Goal: Task Accomplishment & Management: Manage account settings

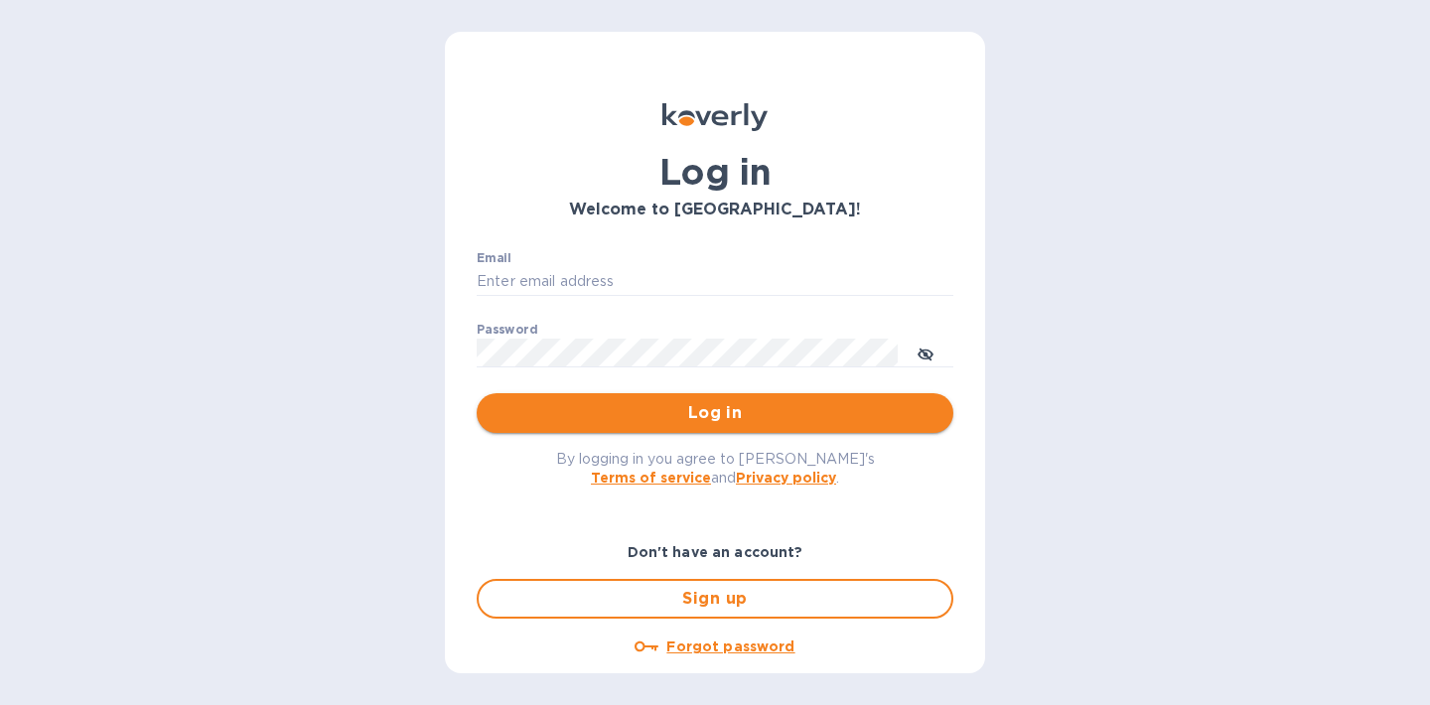
type input "[PERSON_NAME][EMAIL_ADDRESS][DOMAIN_NAME]"
click at [712, 430] on button "Log in" at bounding box center [715, 413] width 477 height 40
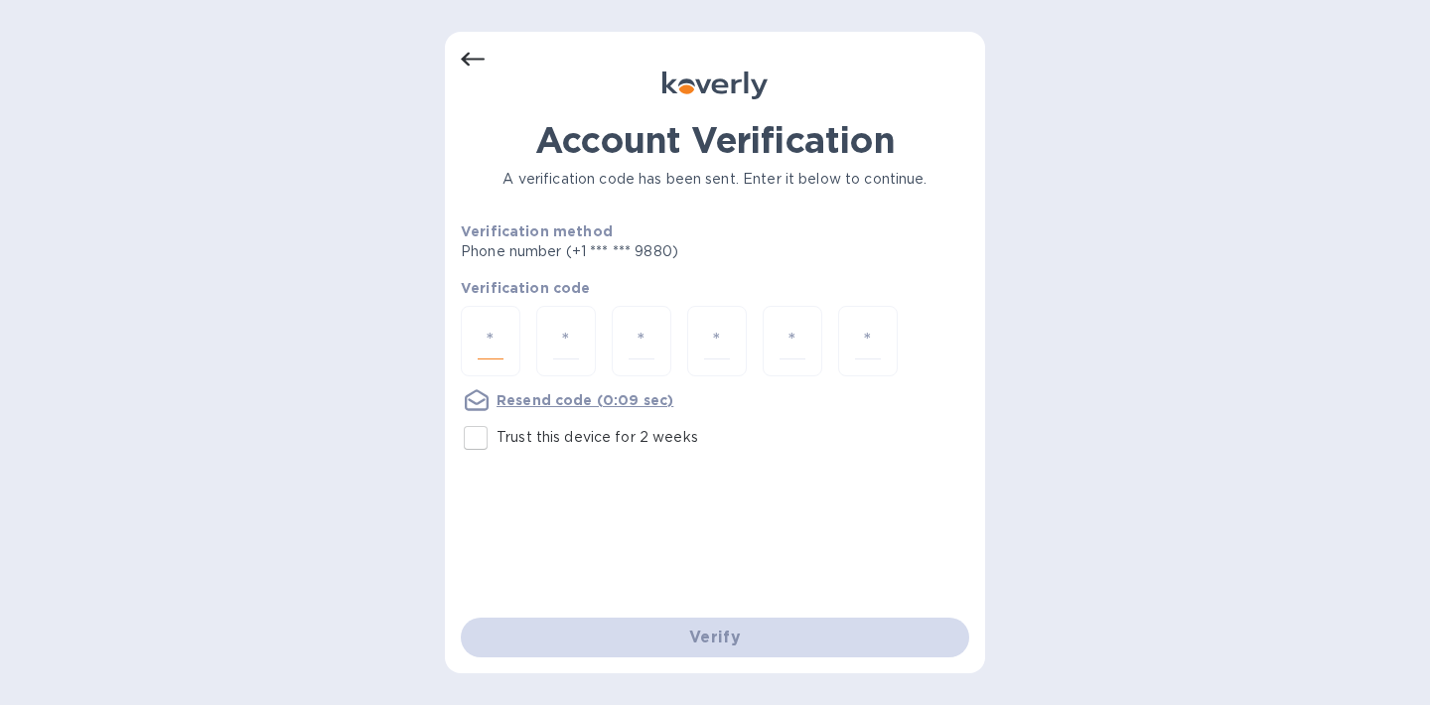
click at [500, 339] on input "number" at bounding box center [491, 341] width 26 height 37
type input "2"
type input "5"
type input "4"
type input "6"
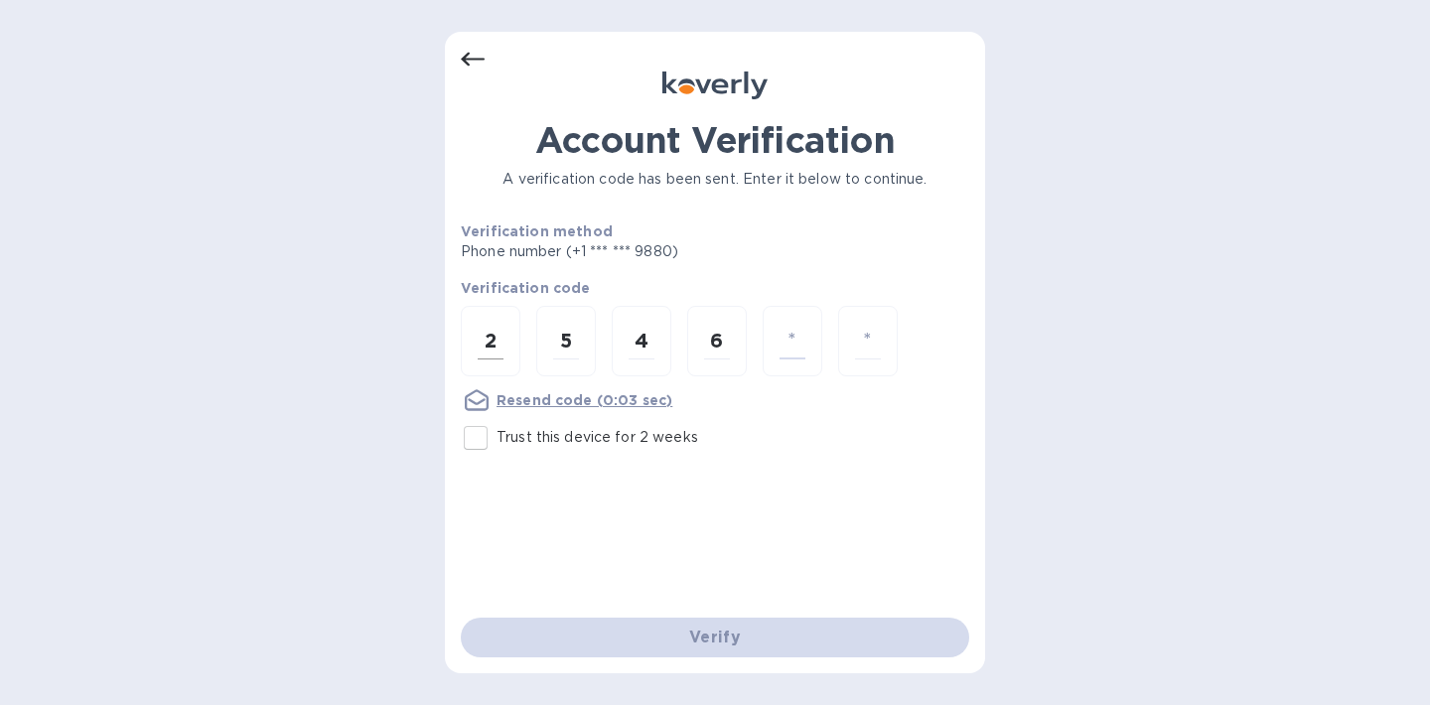
type input "7"
type input "5"
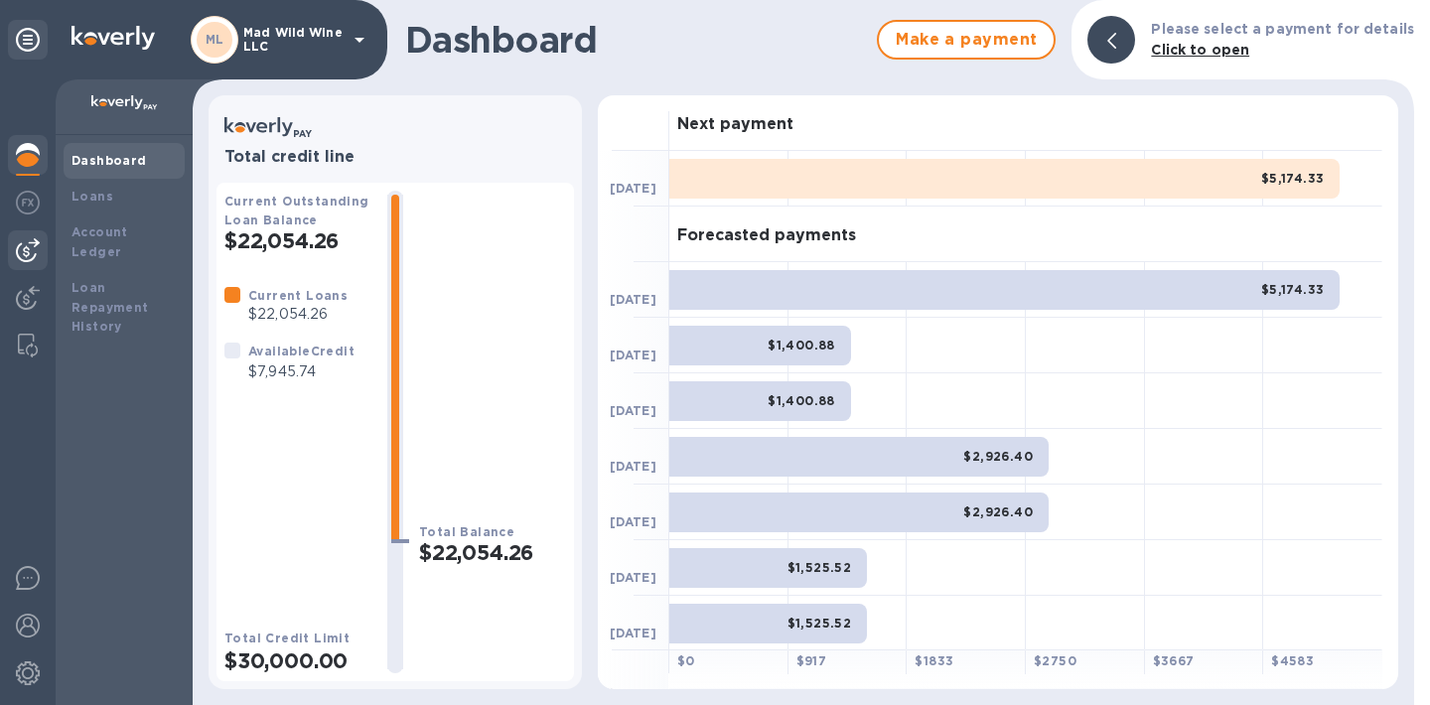
click at [30, 242] on img at bounding box center [28, 250] width 24 height 24
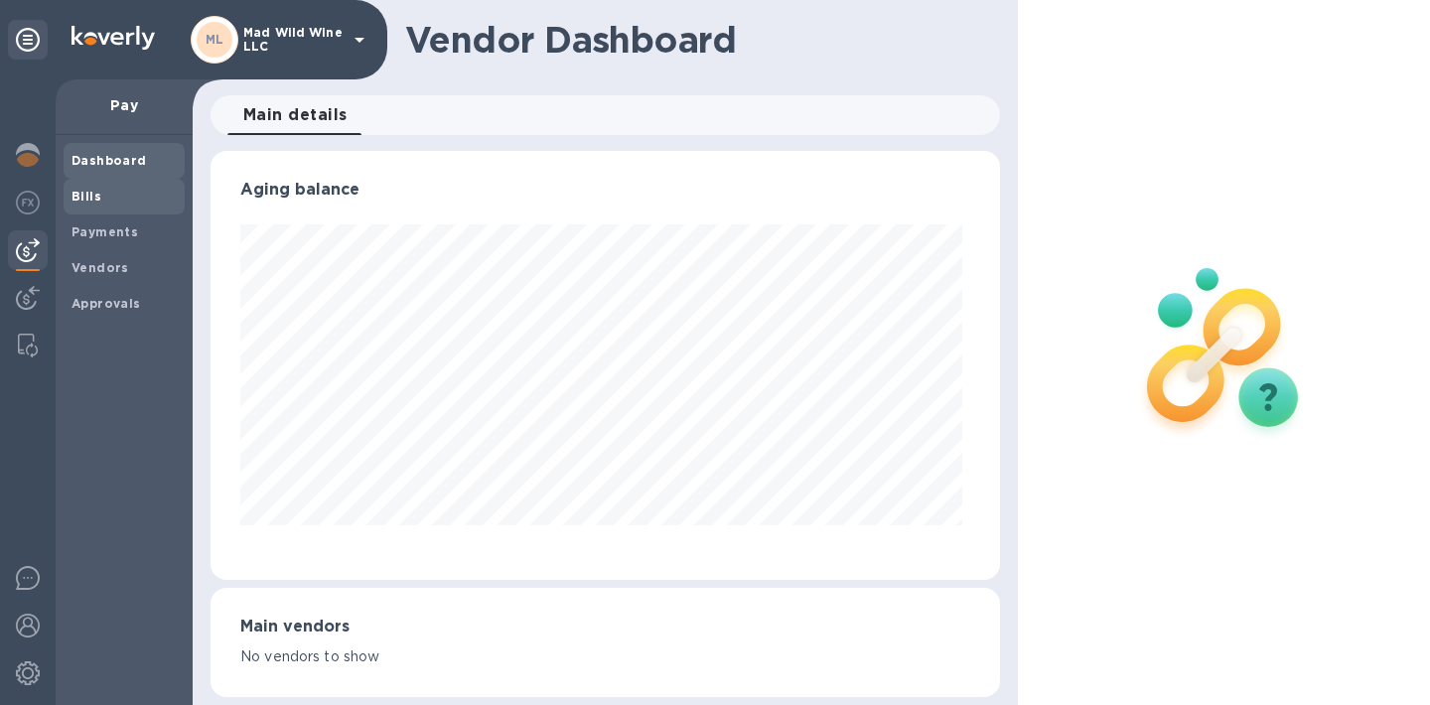
scroll to position [429, 781]
click at [94, 195] on b "Bills" at bounding box center [86, 196] width 30 height 15
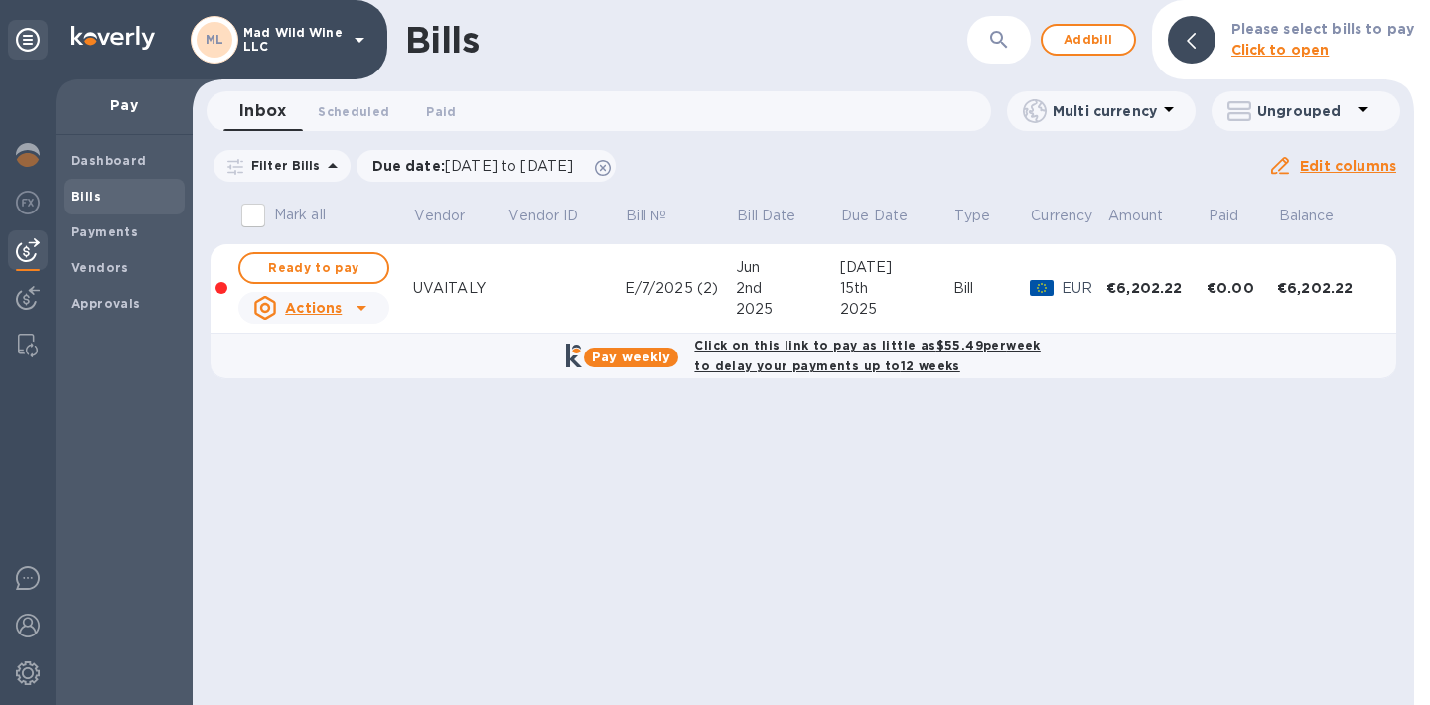
click at [329, 303] on u "Actions" at bounding box center [313, 308] width 57 height 16
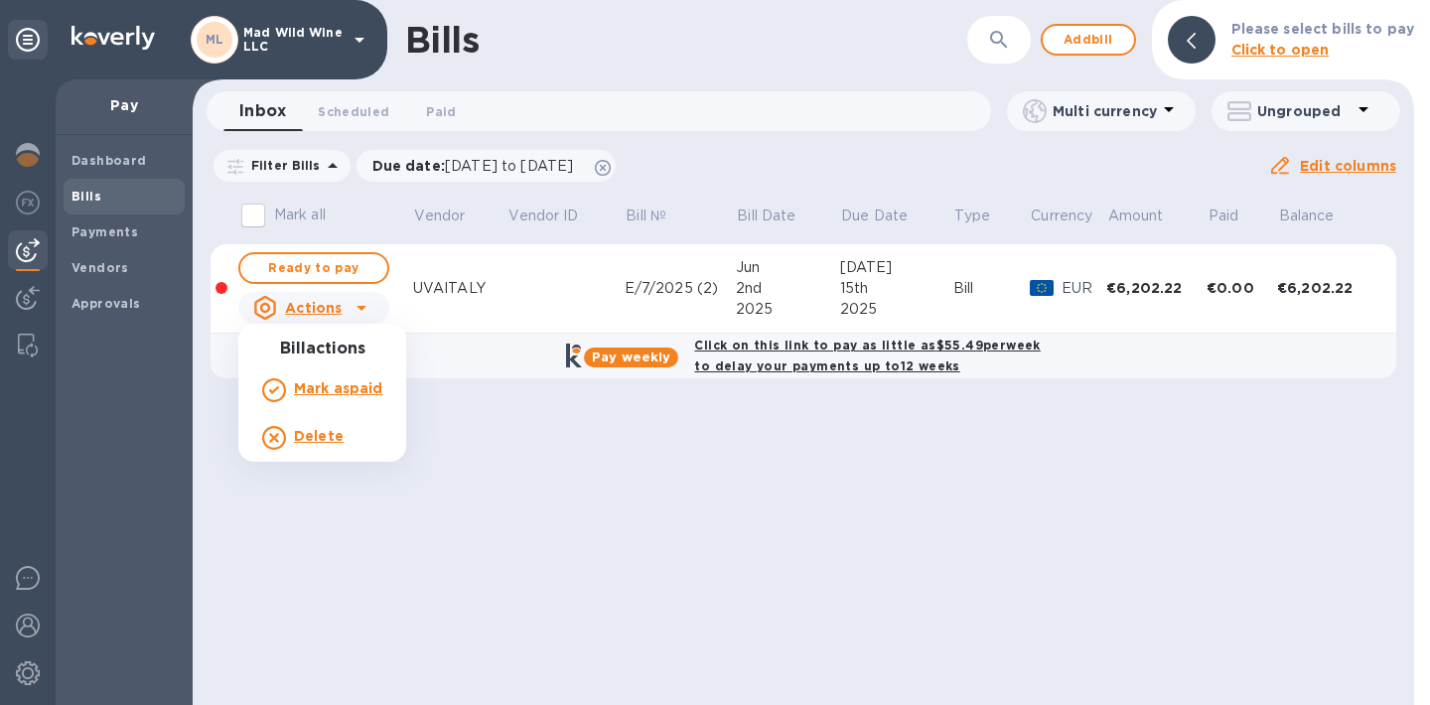
click at [522, 283] on div at bounding box center [715, 352] width 1430 height 705
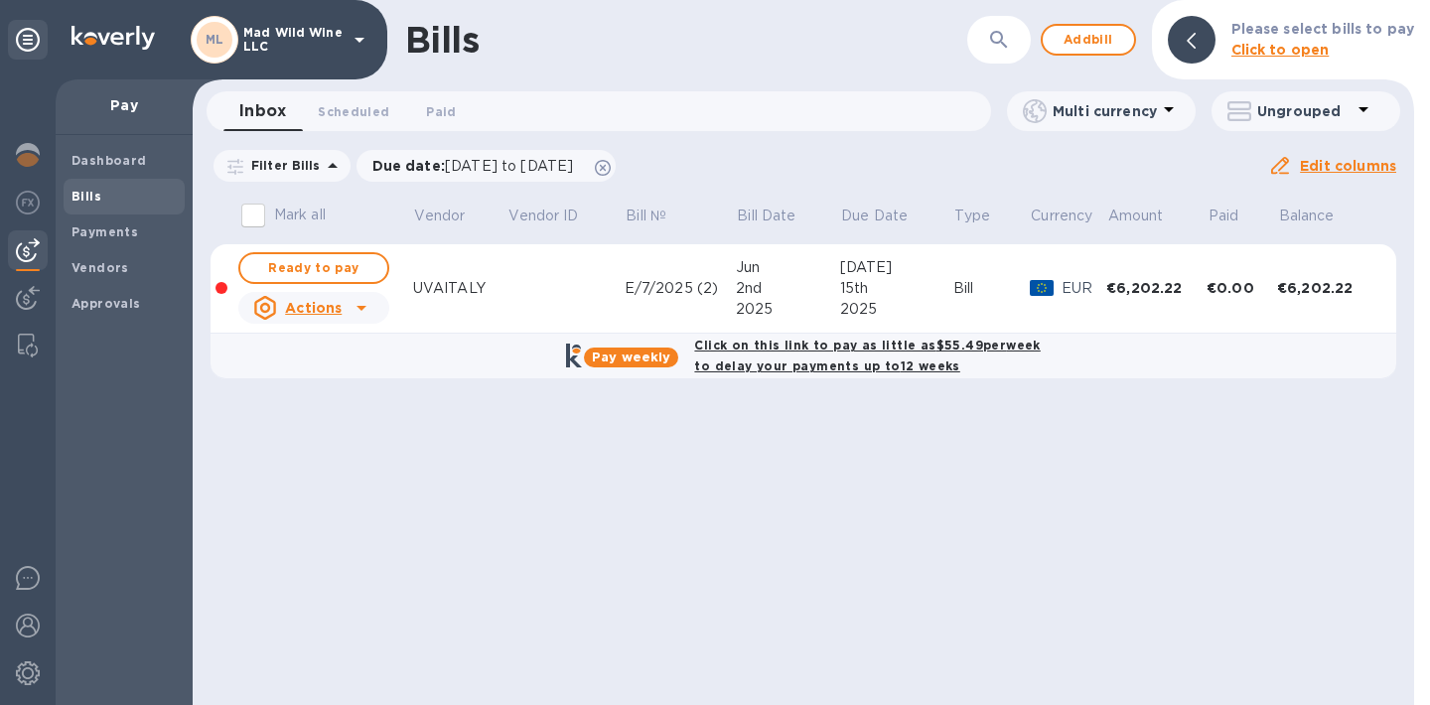
click at [358, 307] on icon at bounding box center [361, 308] width 10 height 5
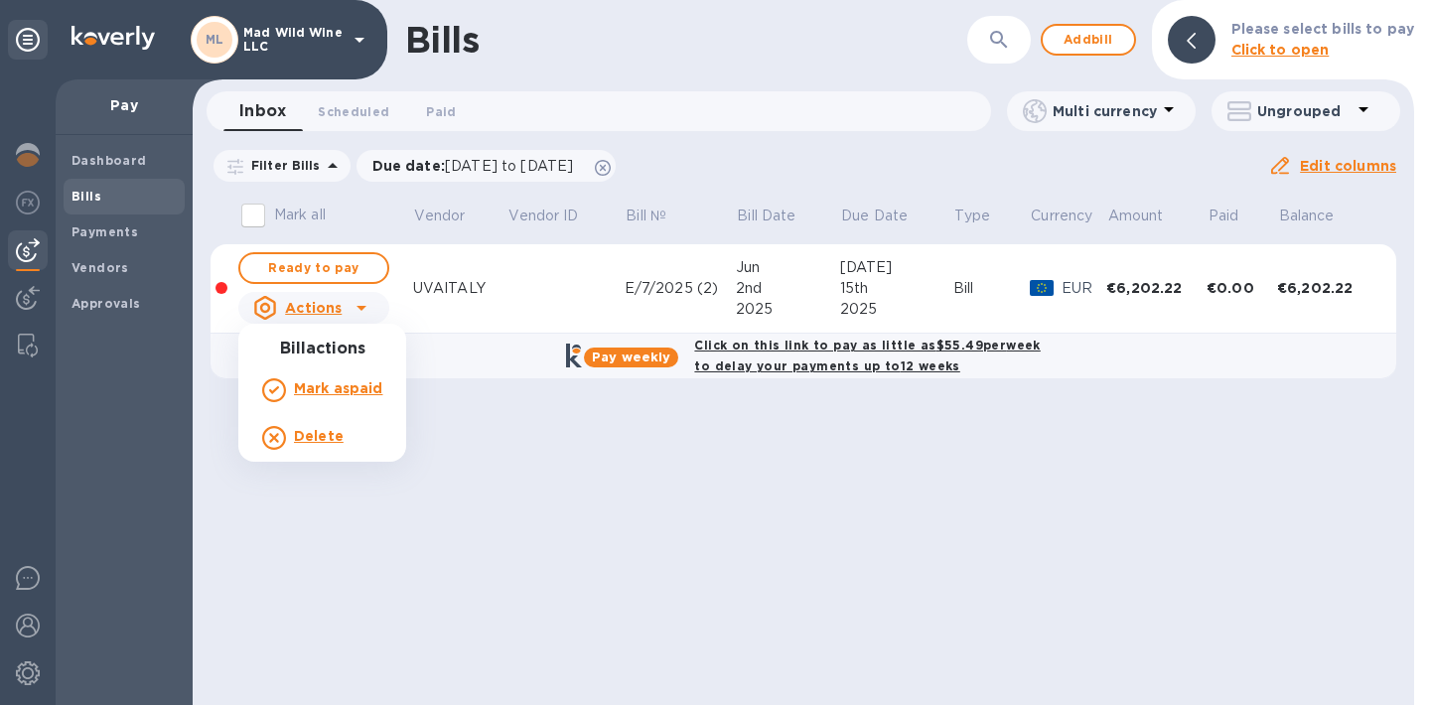
click at [600, 286] on div at bounding box center [715, 352] width 1430 height 705
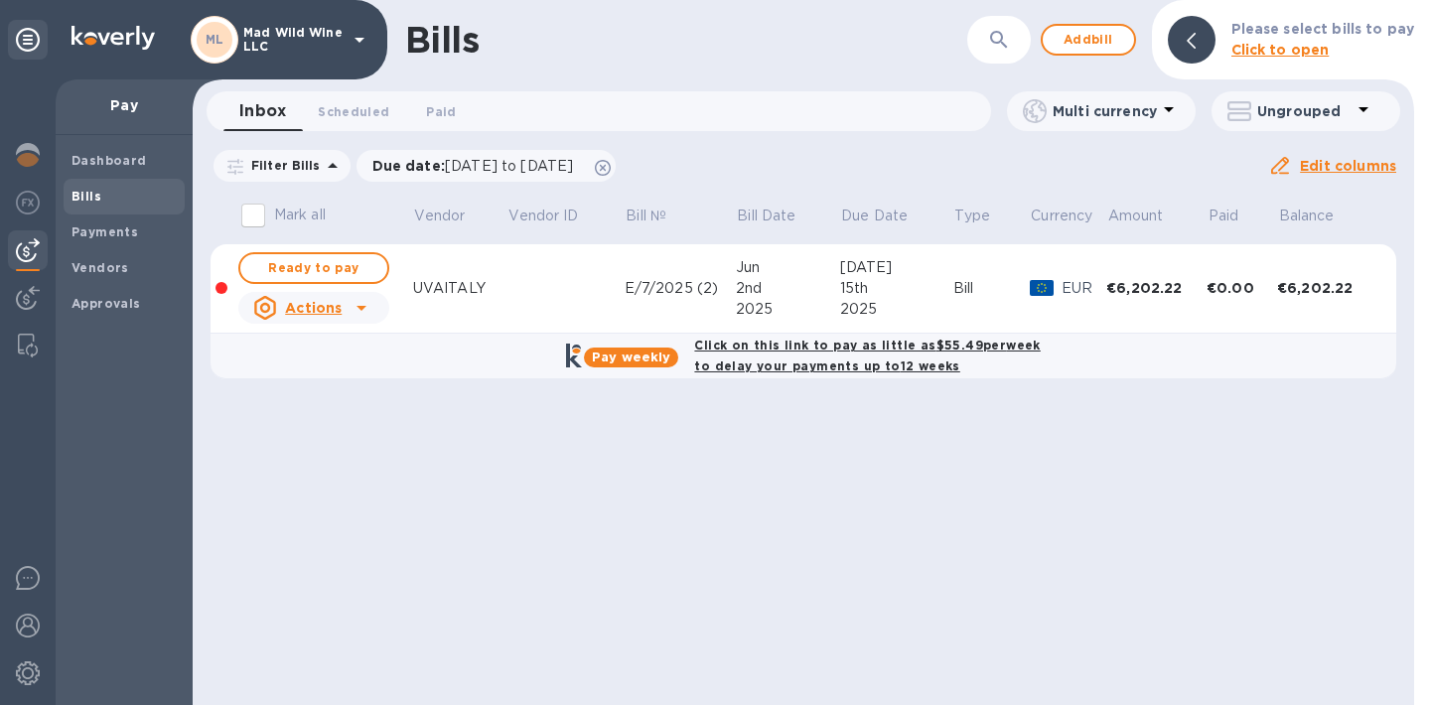
click at [745, 291] on div "2nd" at bounding box center [788, 288] width 104 height 21
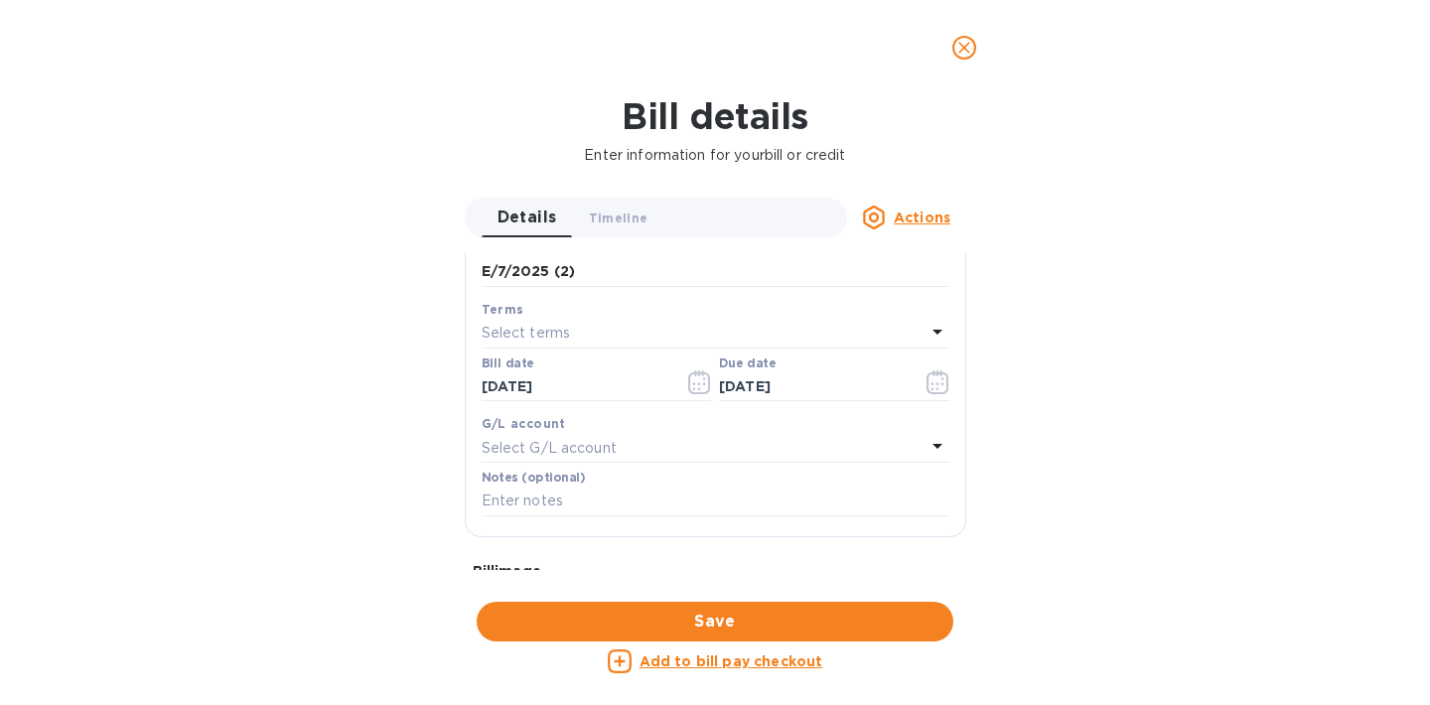
scroll to position [406, 0]
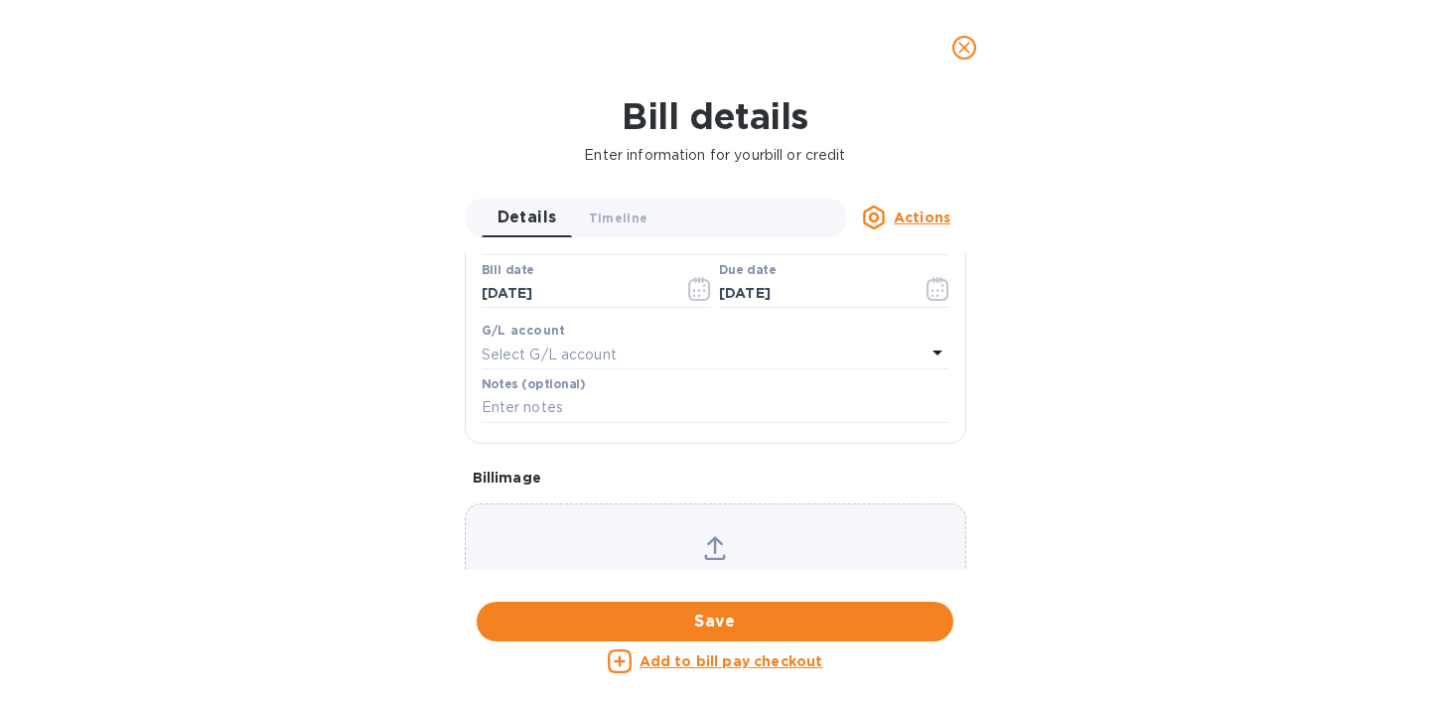
click at [847, 347] on div "Select G/L account" at bounding box center [704, 355] width 444 height 28
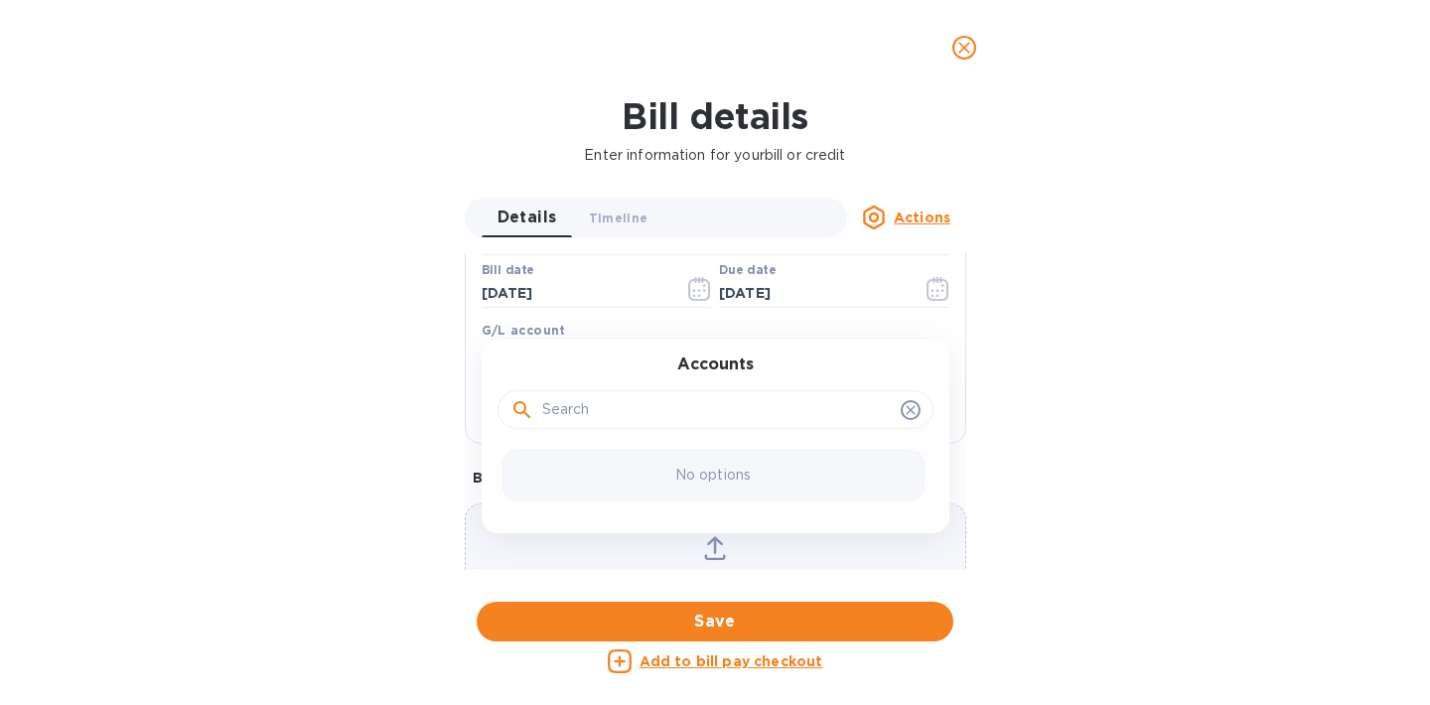
click at [1017, 338] on div "Bill details Enter information for your bill or credit Details 0 Timeline 0 Act…" at bounding box center [715, 400] width 1430 height 610
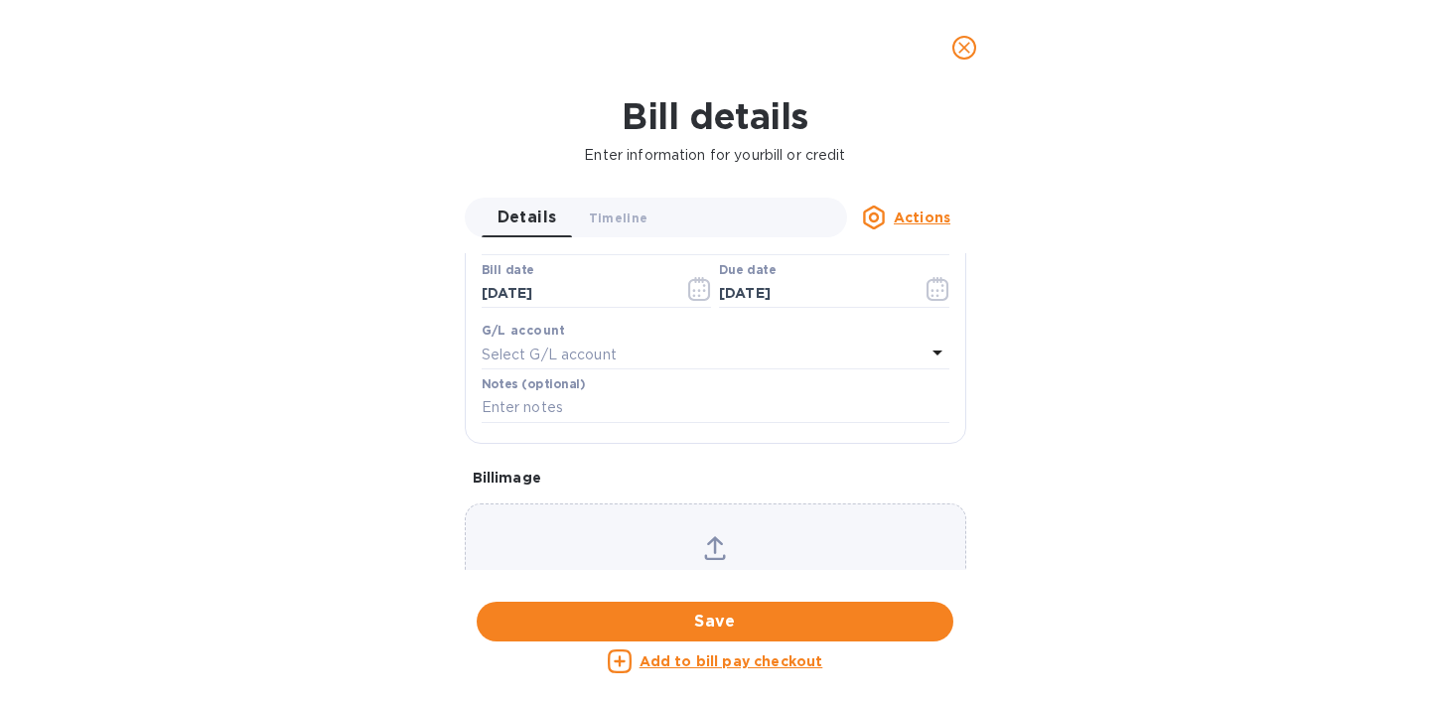
scroll to position [634, 0]
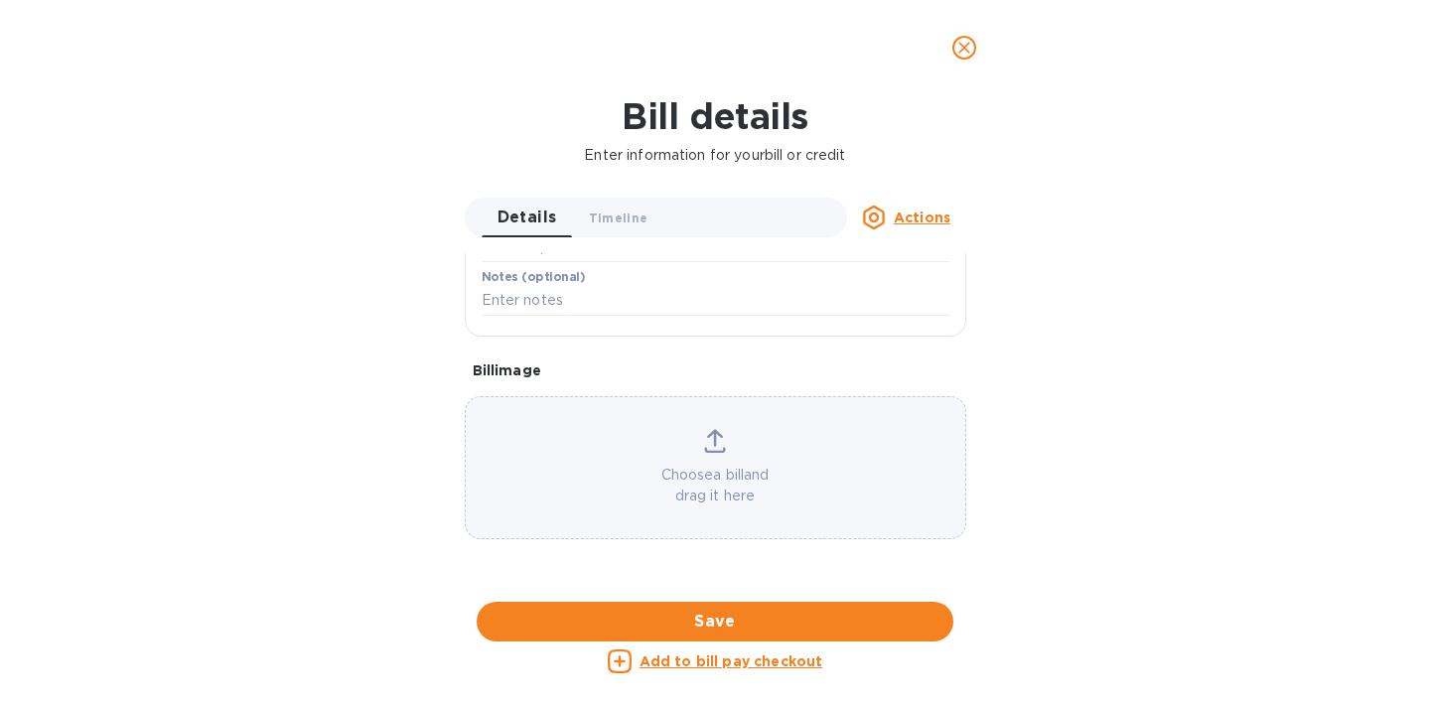
click at [940, 214] on u "Actions" at bounding box center [922, 217] width 57 height 16
click at [1057, 435] on div at bounding box center [715, 352] width 1430 height 705
click at [736, 631] on span "Save" at bounding box center [714, 622] width 445 height 24
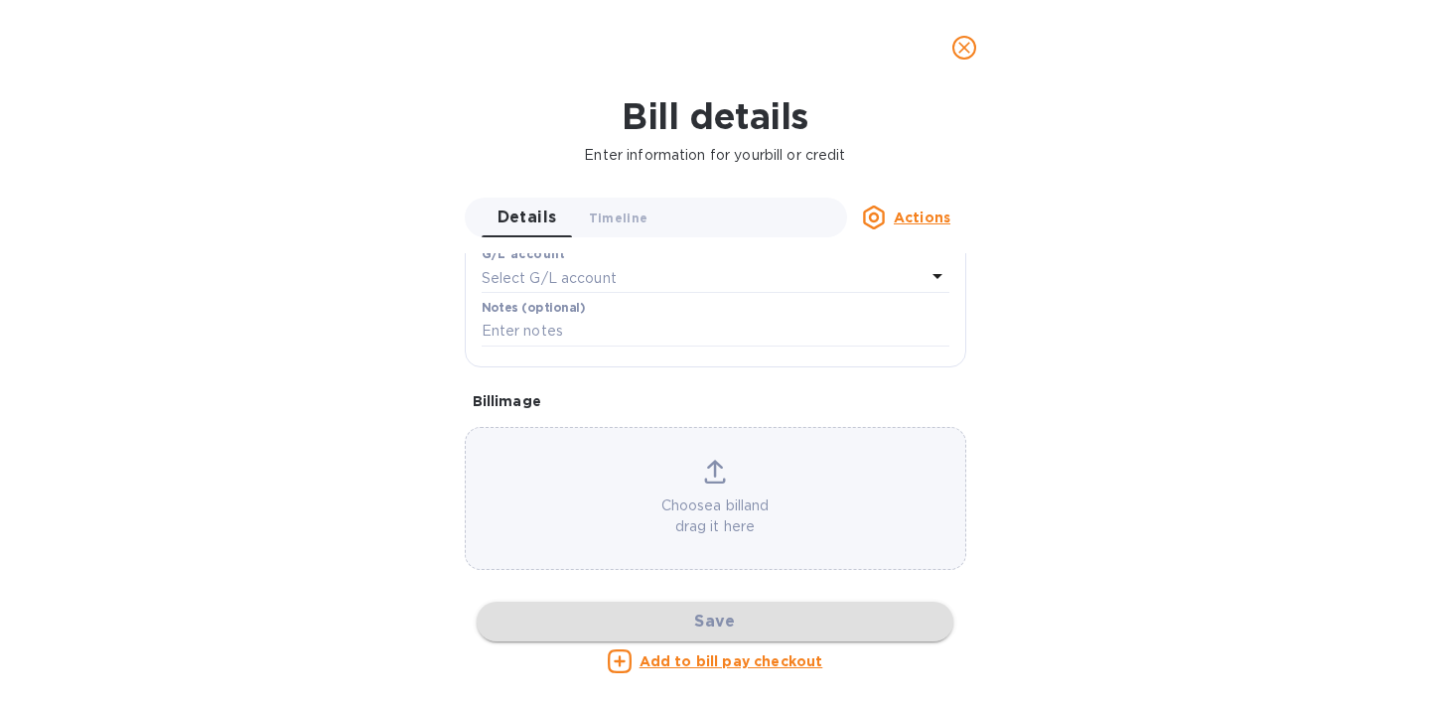
scroll to position [483, 0]
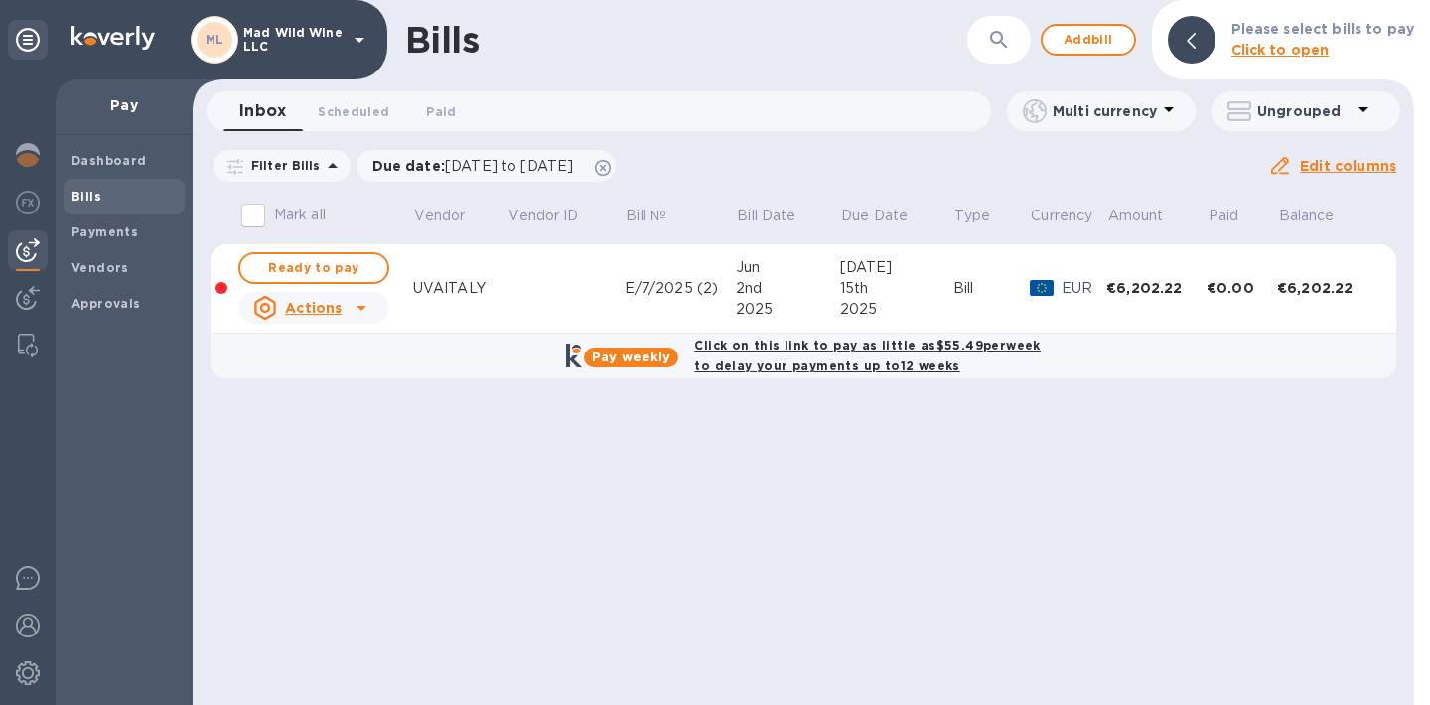
click at [1143, 280] on div "€6,202.22" at bounding box center [1156, 288] width 100 height 20
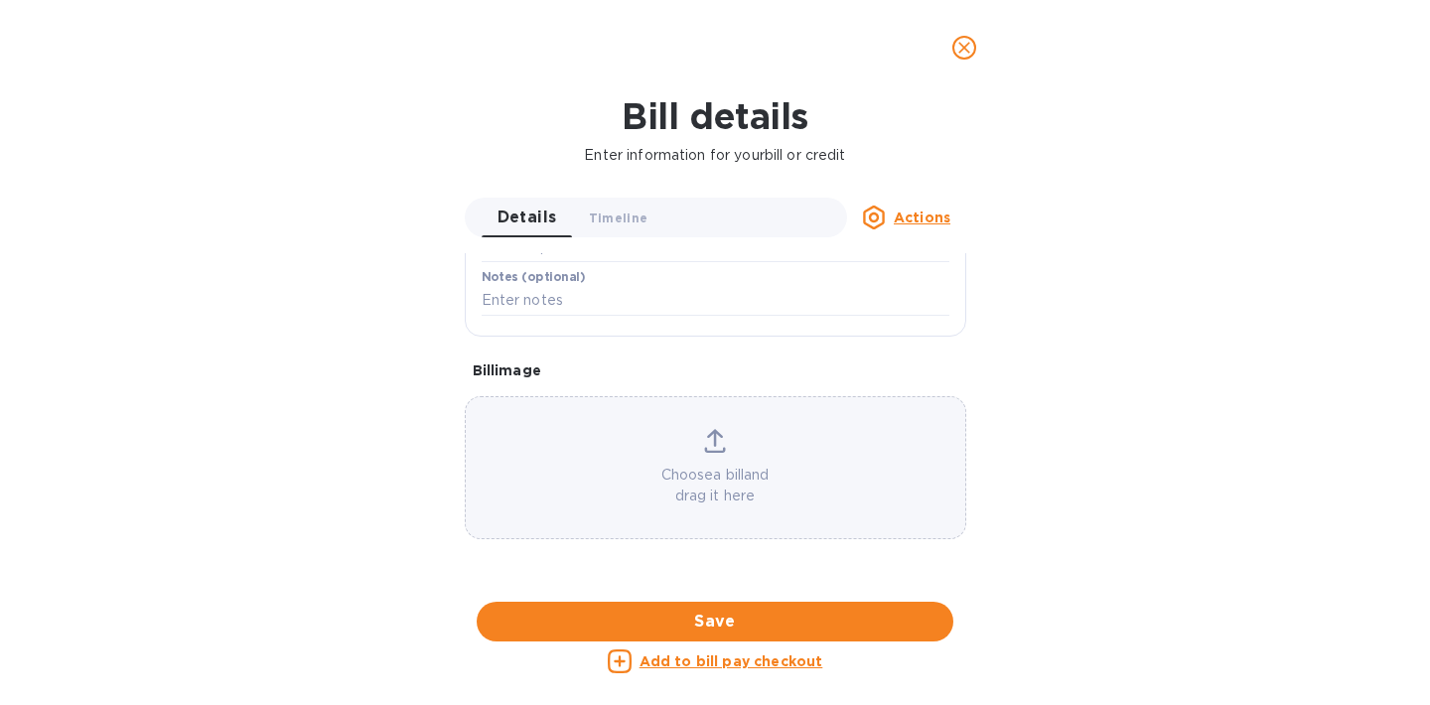
scroll to position [0, 0]
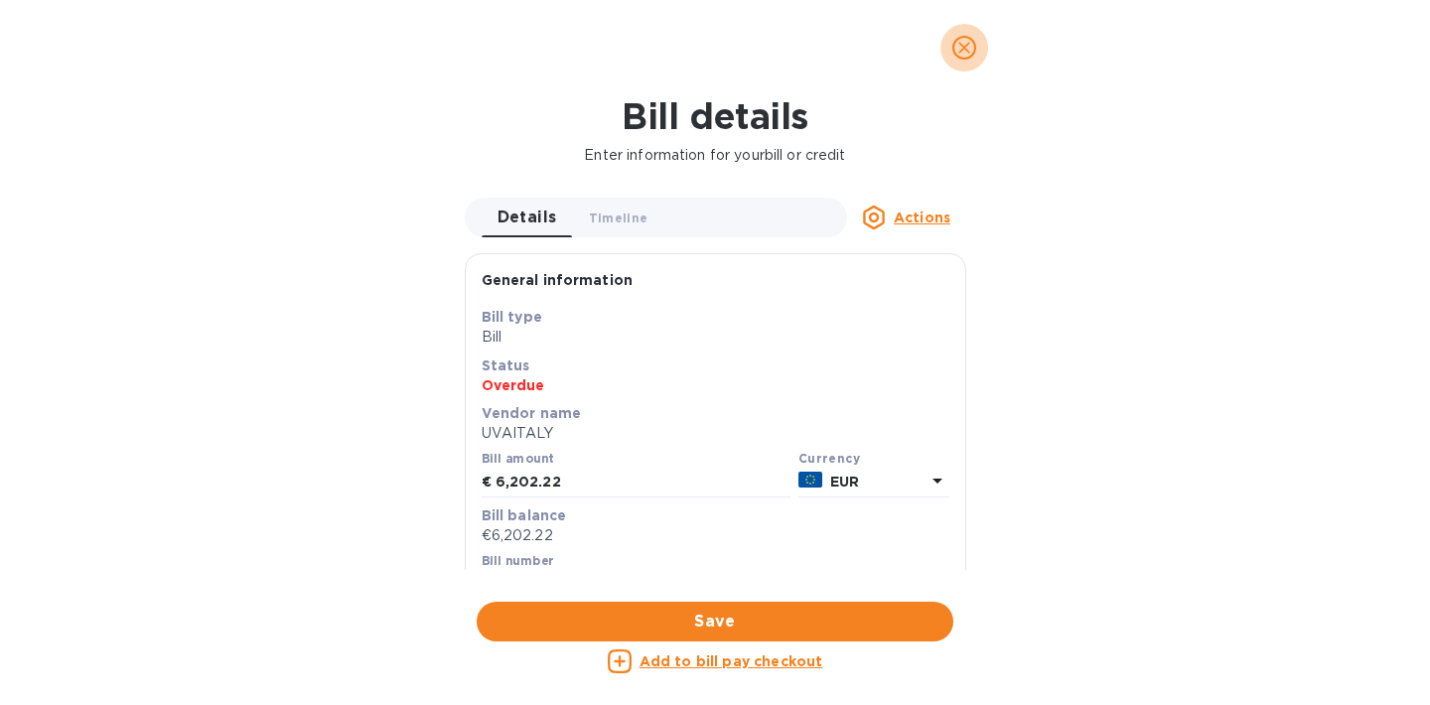
click at [969, 49] on icon "close" at bounding box center [964, 48] width 20 height 20
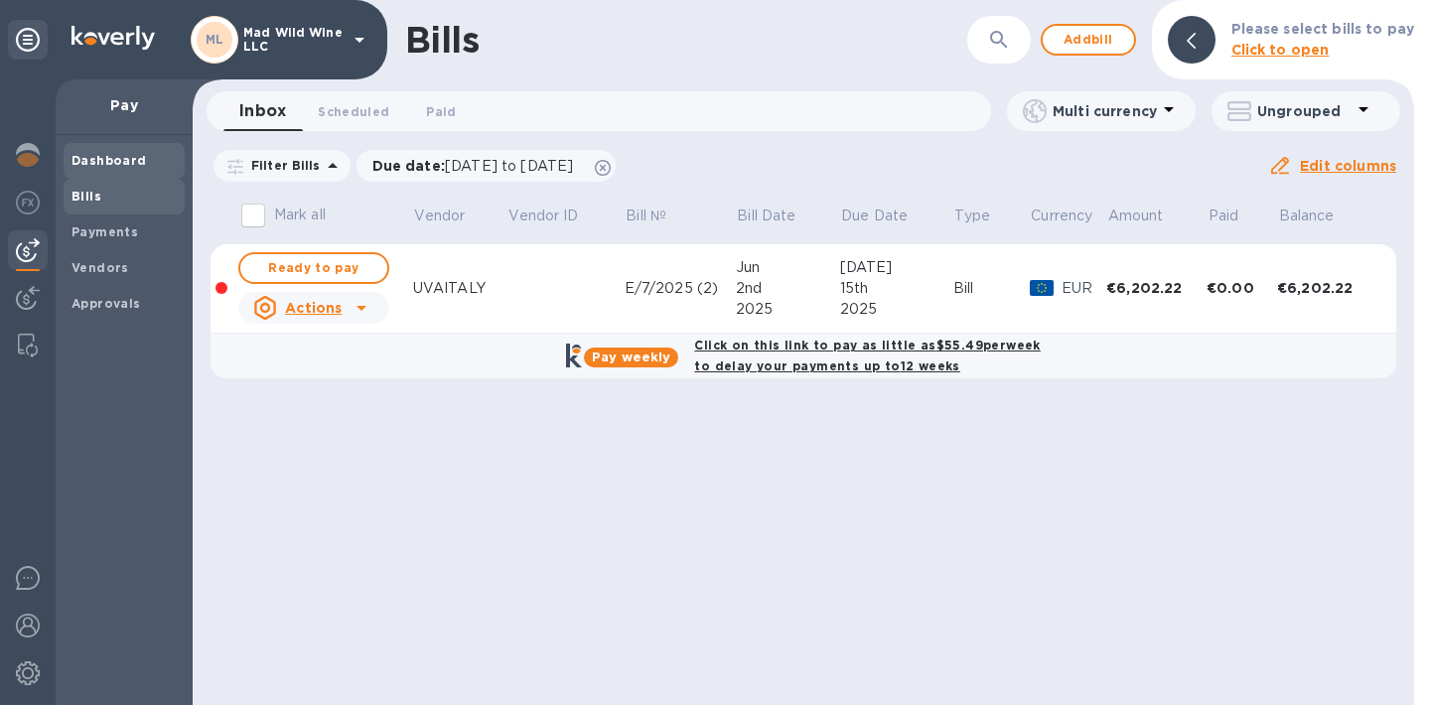
click at [119, 161] on b "Dashboard" at bounding box center [108, 160] width 75 height 15
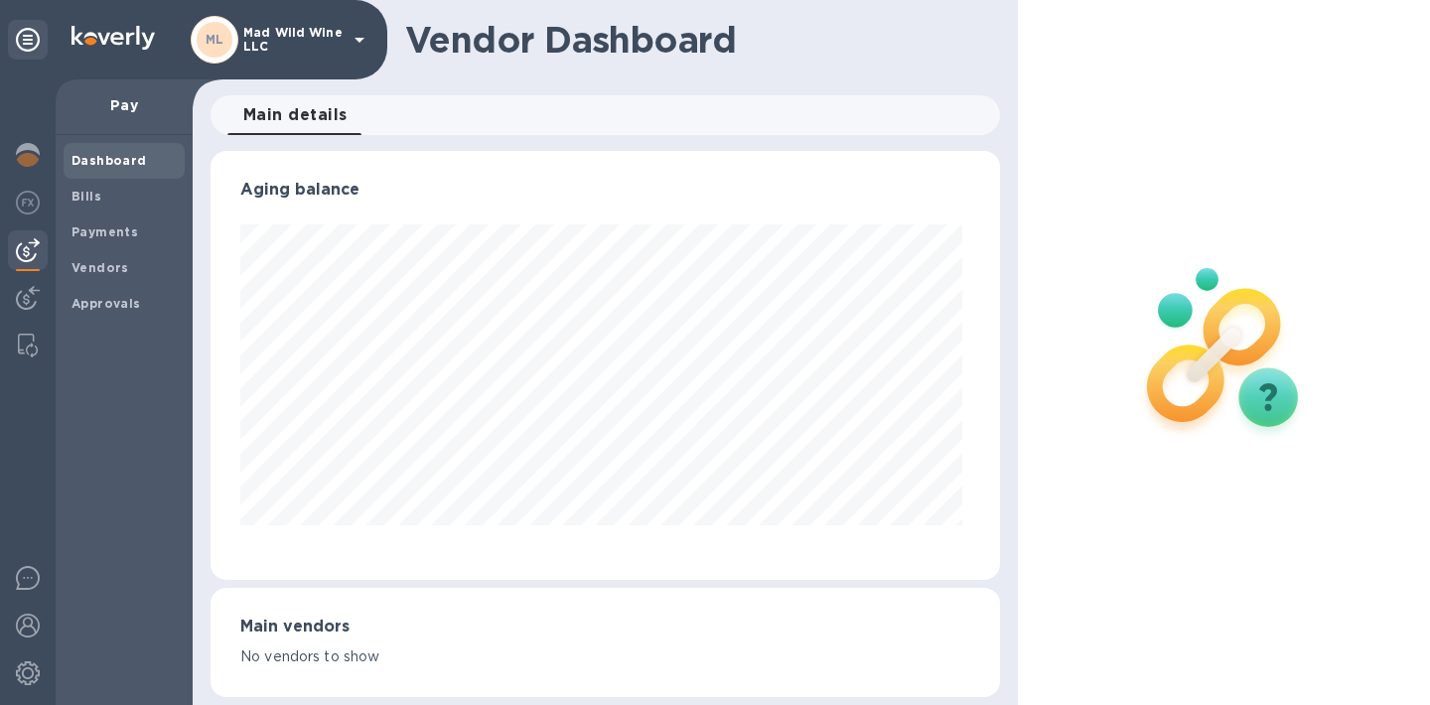
scroll to position [429, 781]
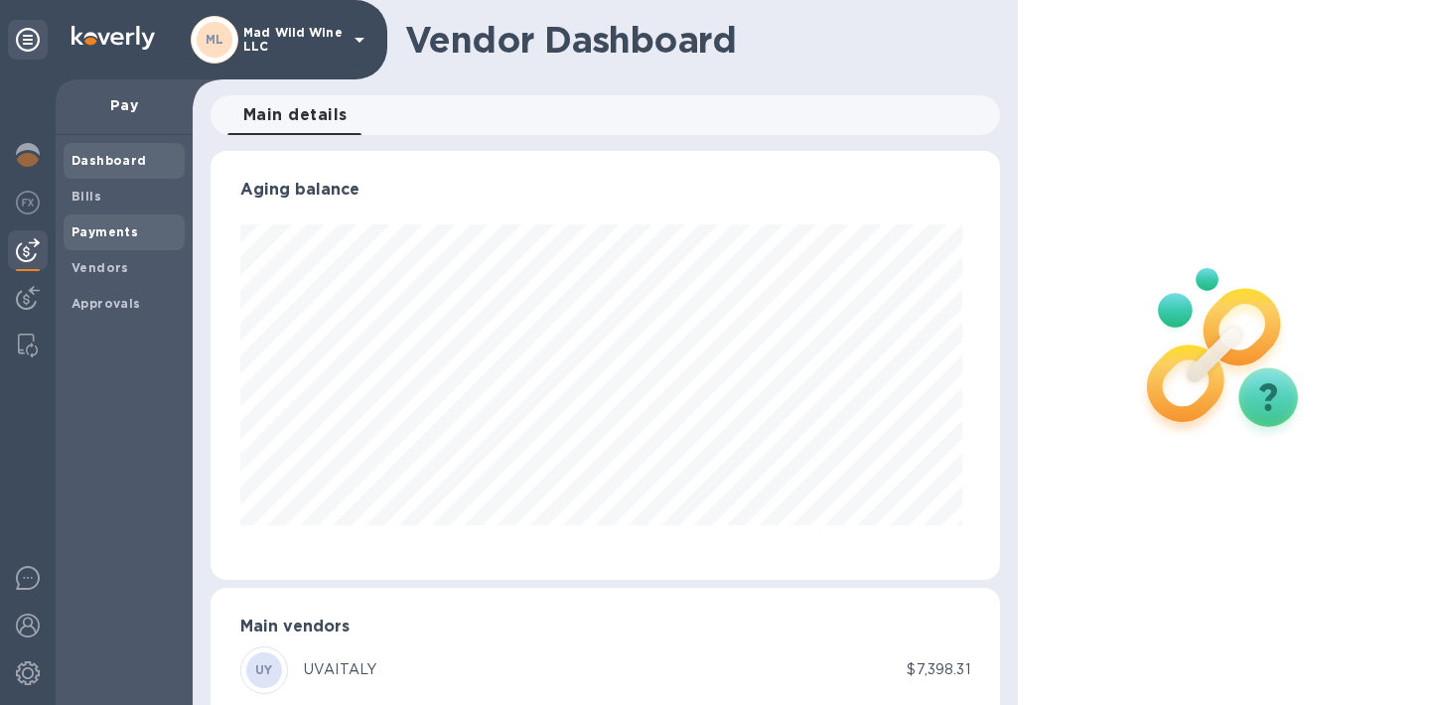
click at [92, 237] on b "Payments" at bounding box center [104, 231] width 67 height 15
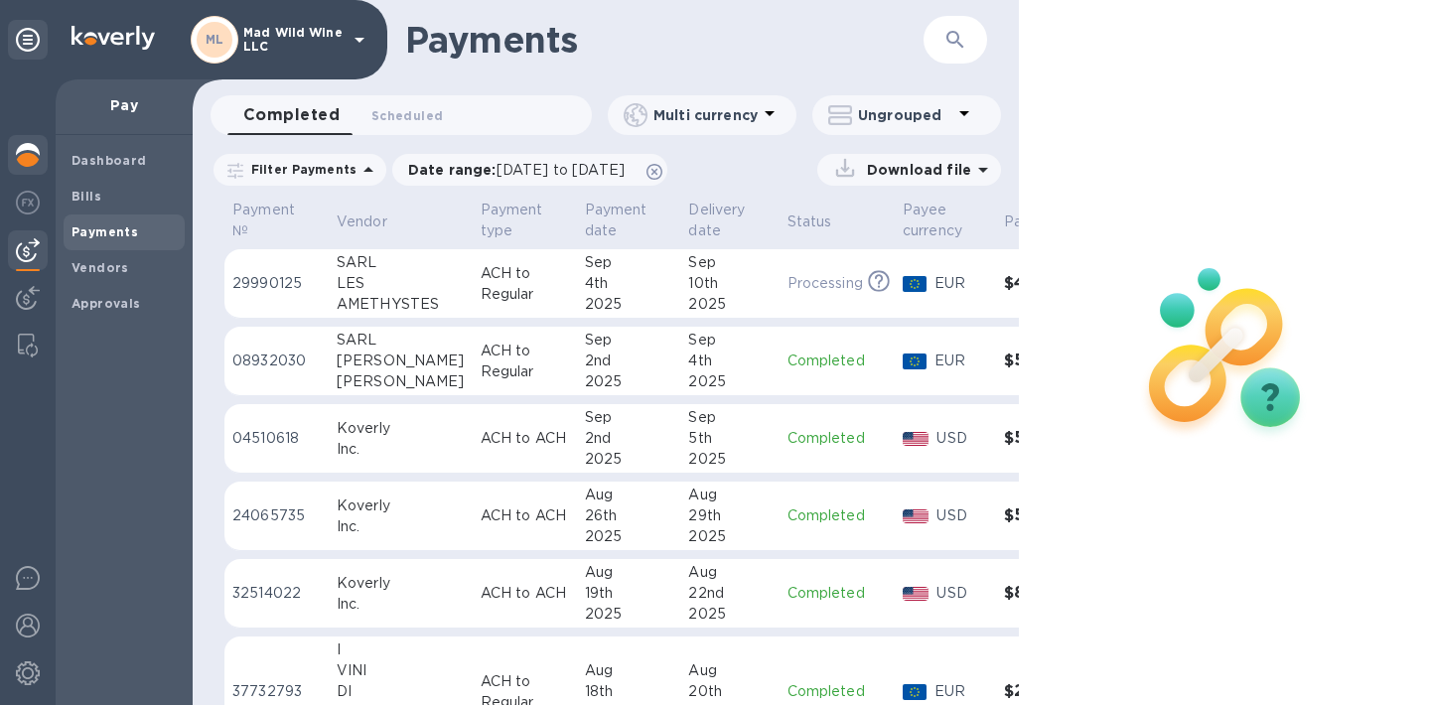
click at [26, 151] on img at bounding box center [28, 155] width 24 height 24
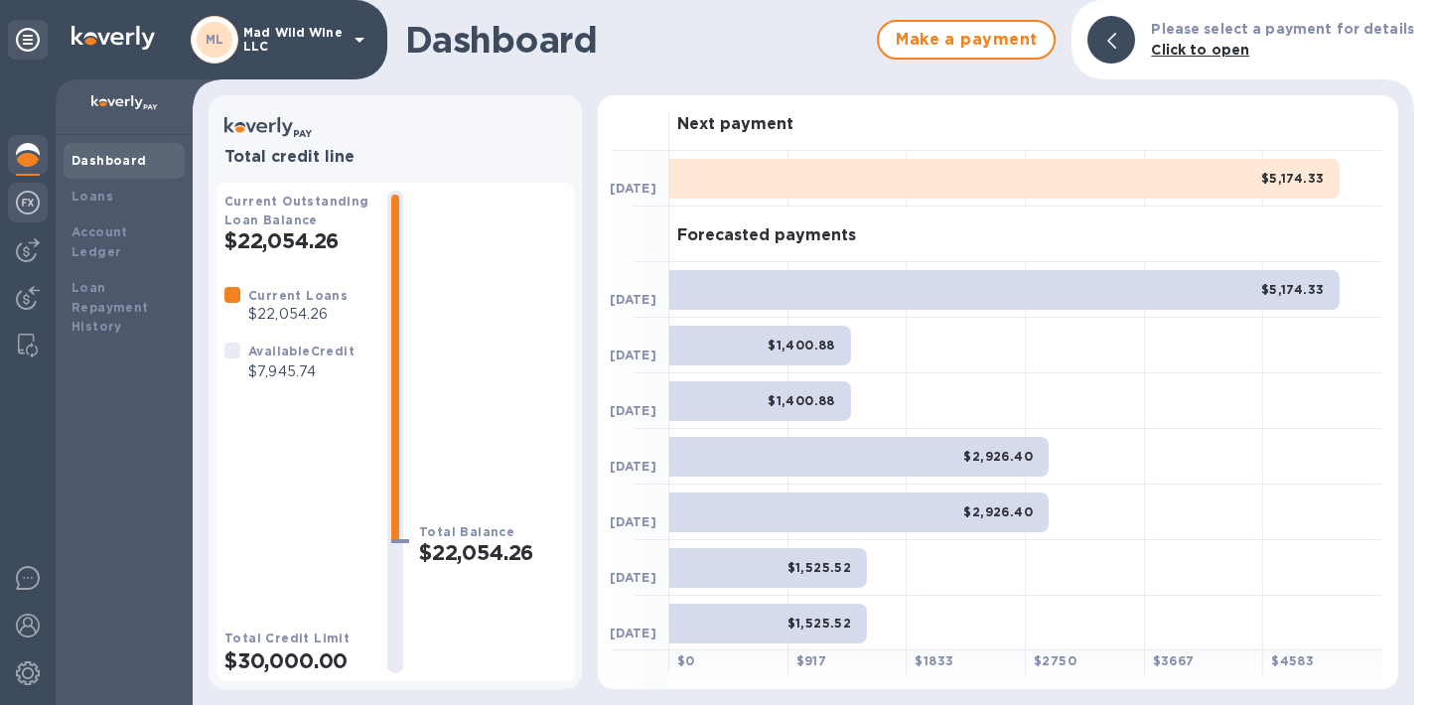
click at [35, 207] on img at bounding box center [28, 203] width 24 height 24
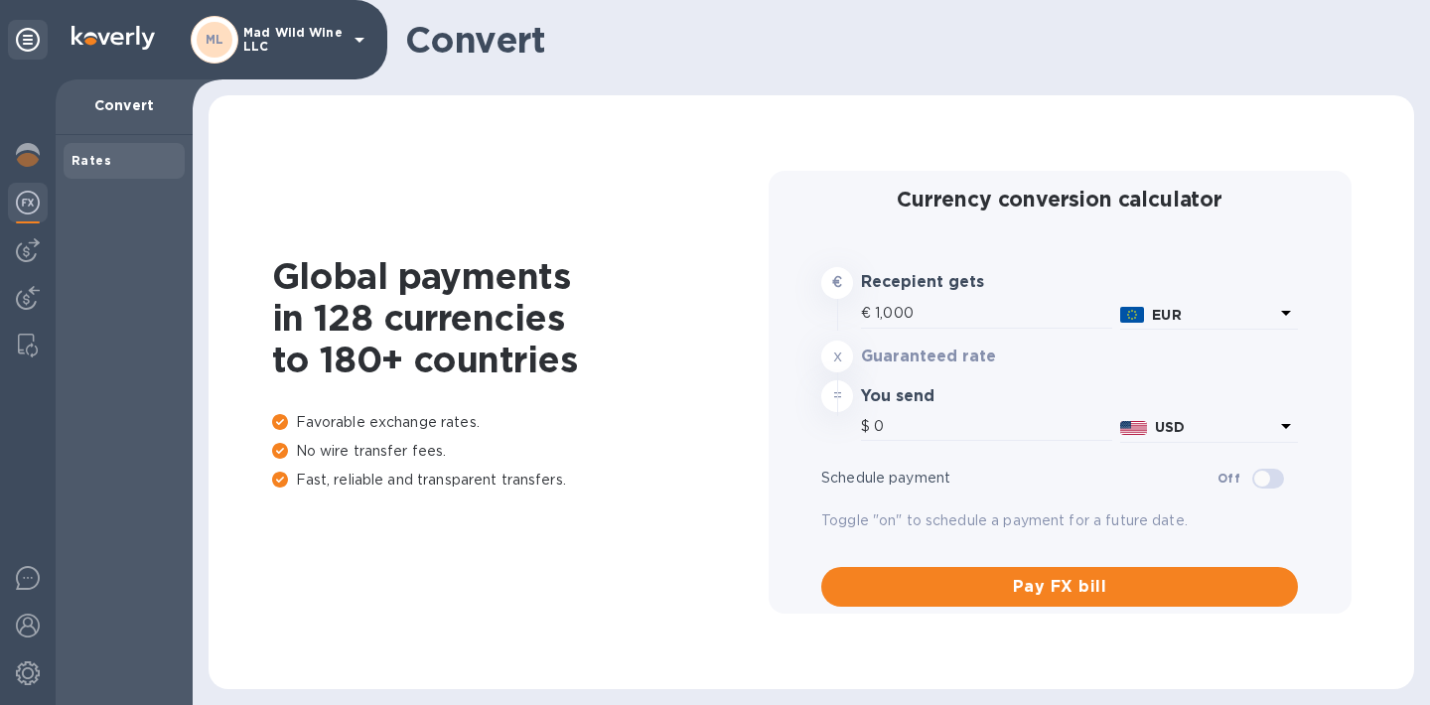
type input "1,192.85"
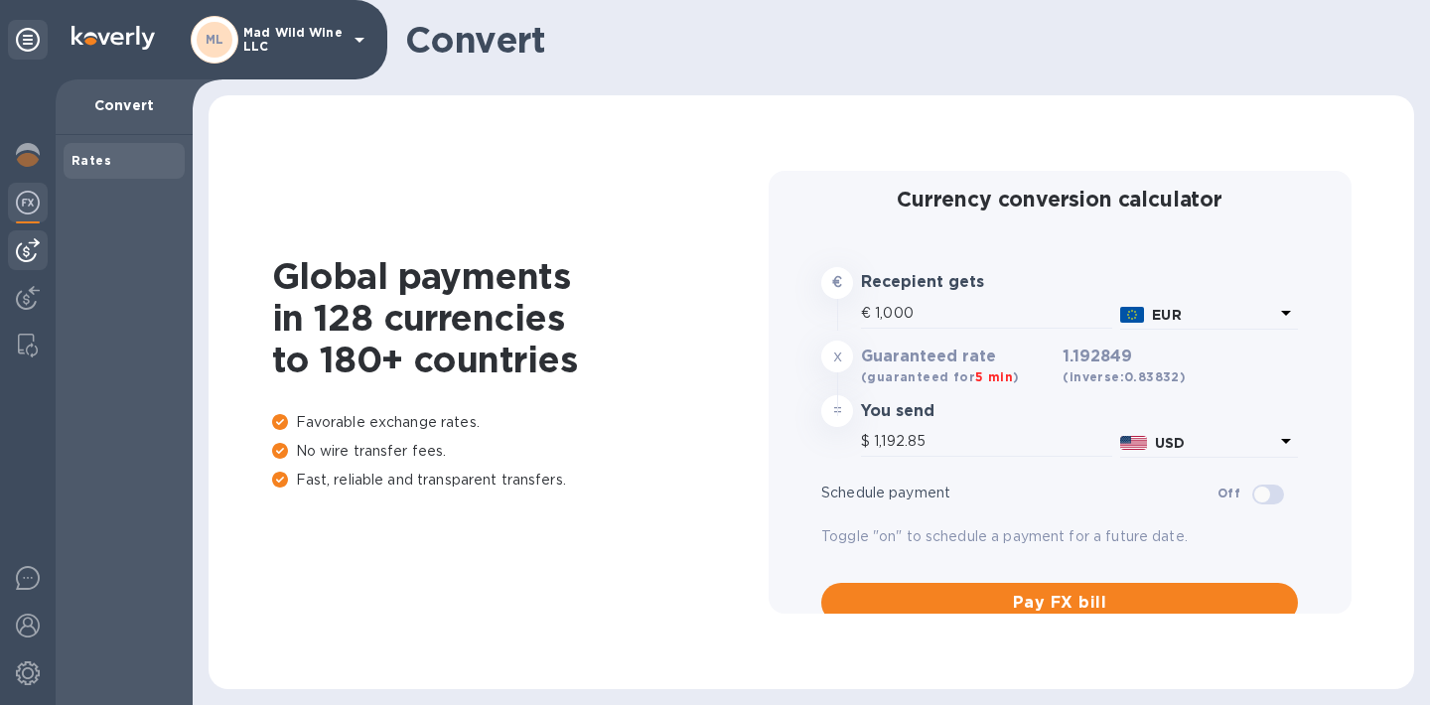
click at [27, 256] on img at bounding box center [28, 250] width 24 height 24
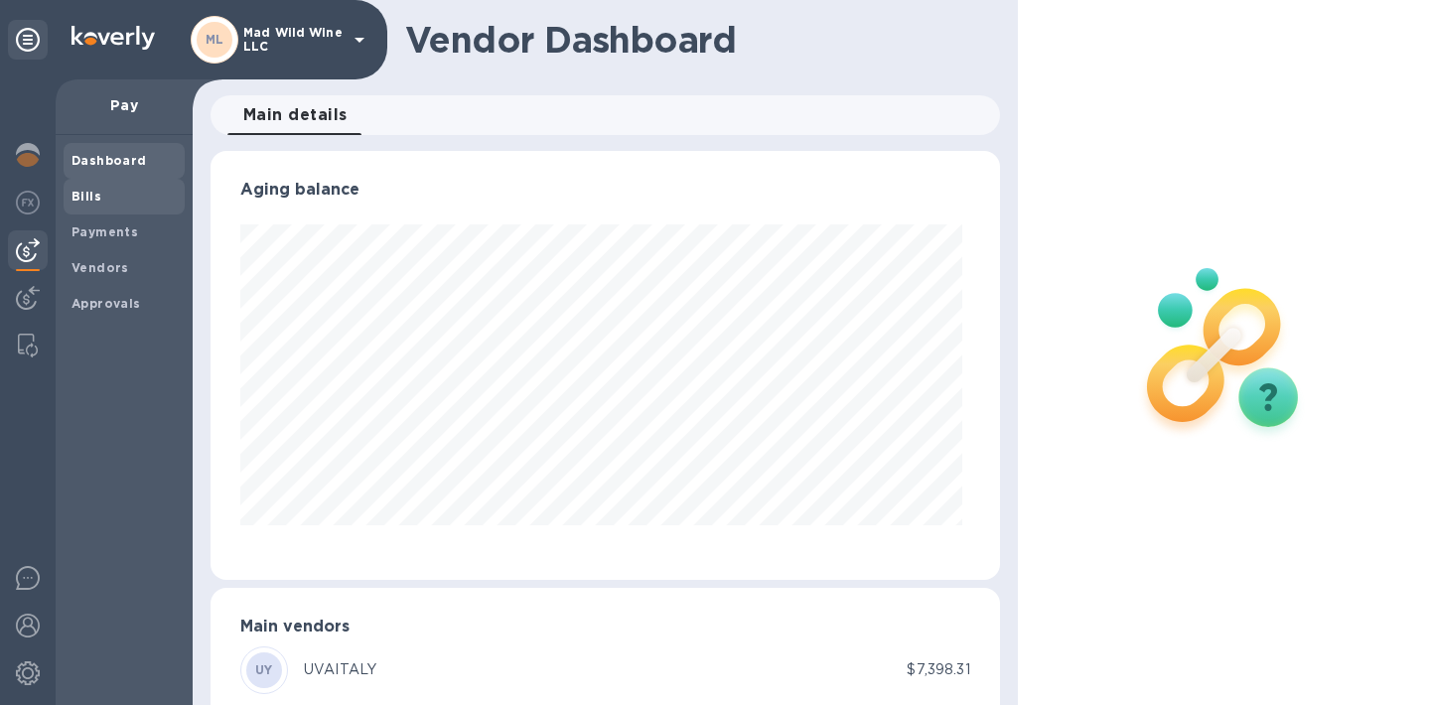
scroll to position [429, 781]
click at [107, 194] on span "Bills" at bounding box center [123, 197] width 105 height 20
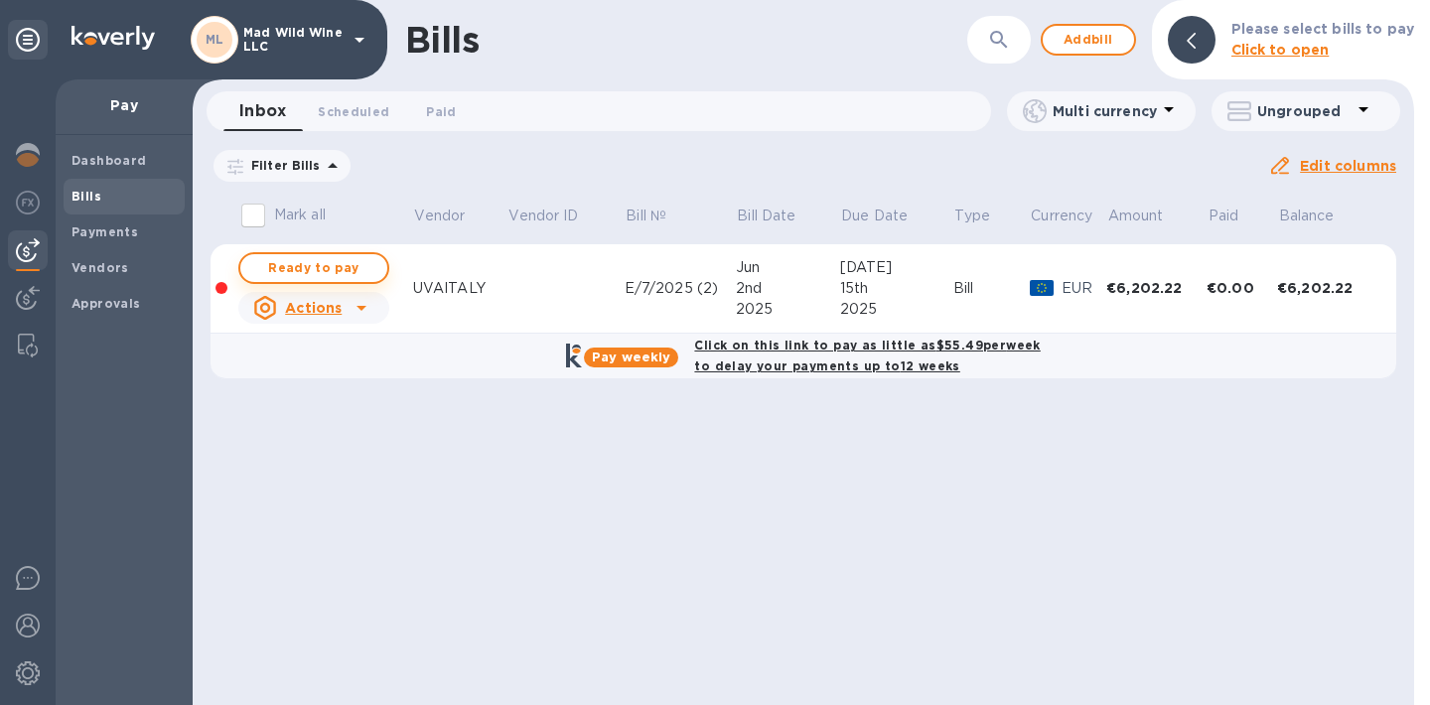
click at [348, 266] on span "Ready to pay" at bounding box center [313, 268] width 115 height 24
click at [341, 260] on span "Ready to pay" at bounding box center [313, 268] width 115 height 24
checkbox input "true"
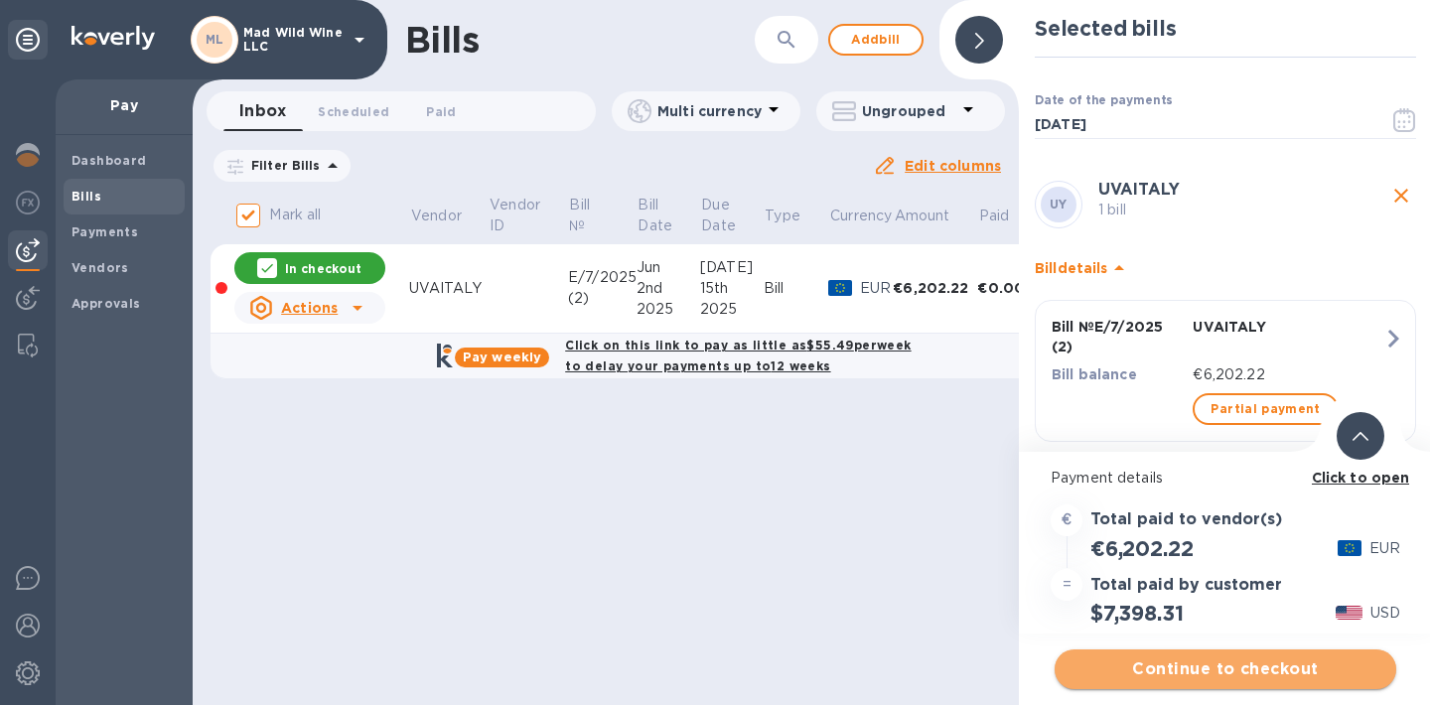
click at [1237, 671] on span "Continue to checkout" at bounding box center [1225, 669] width 310 height 24
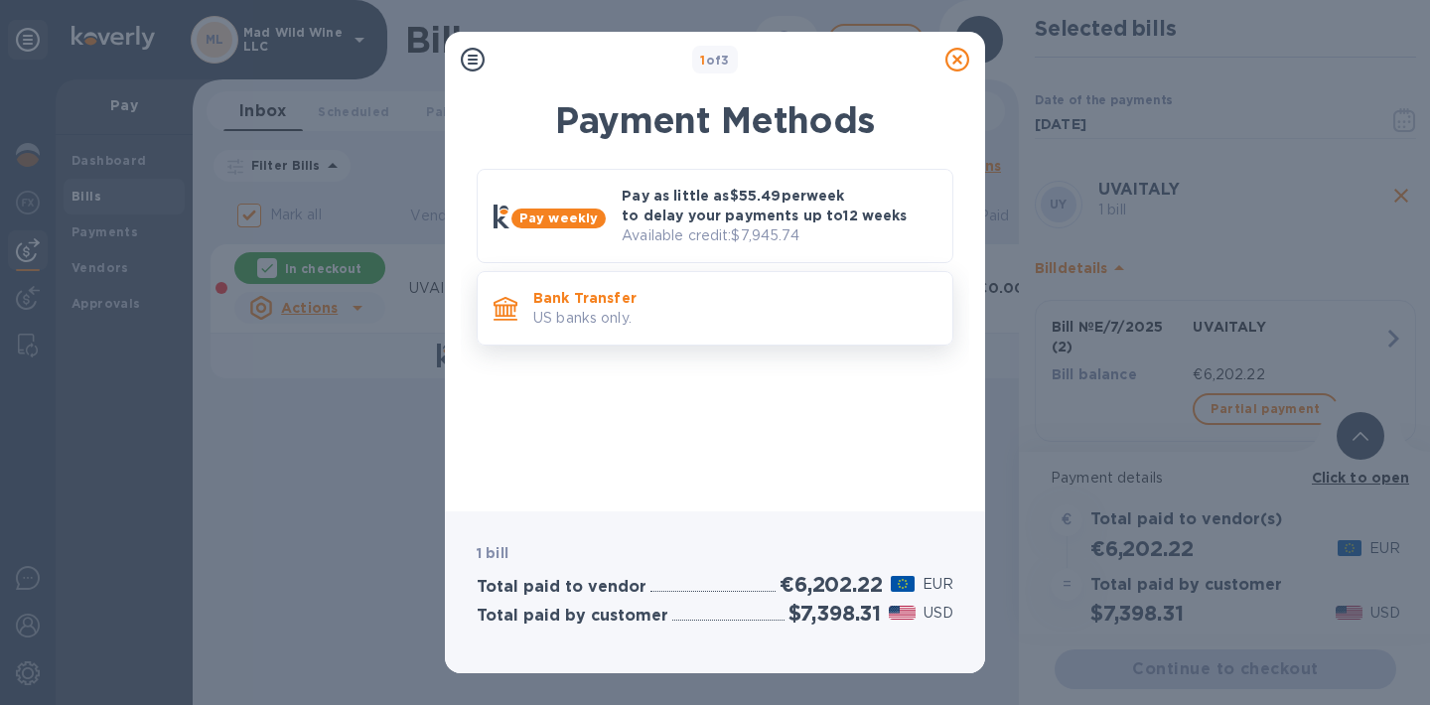
click at [871, 289] on p "Bank Transfer" at bounding box center [734, 298] width 403 height 20
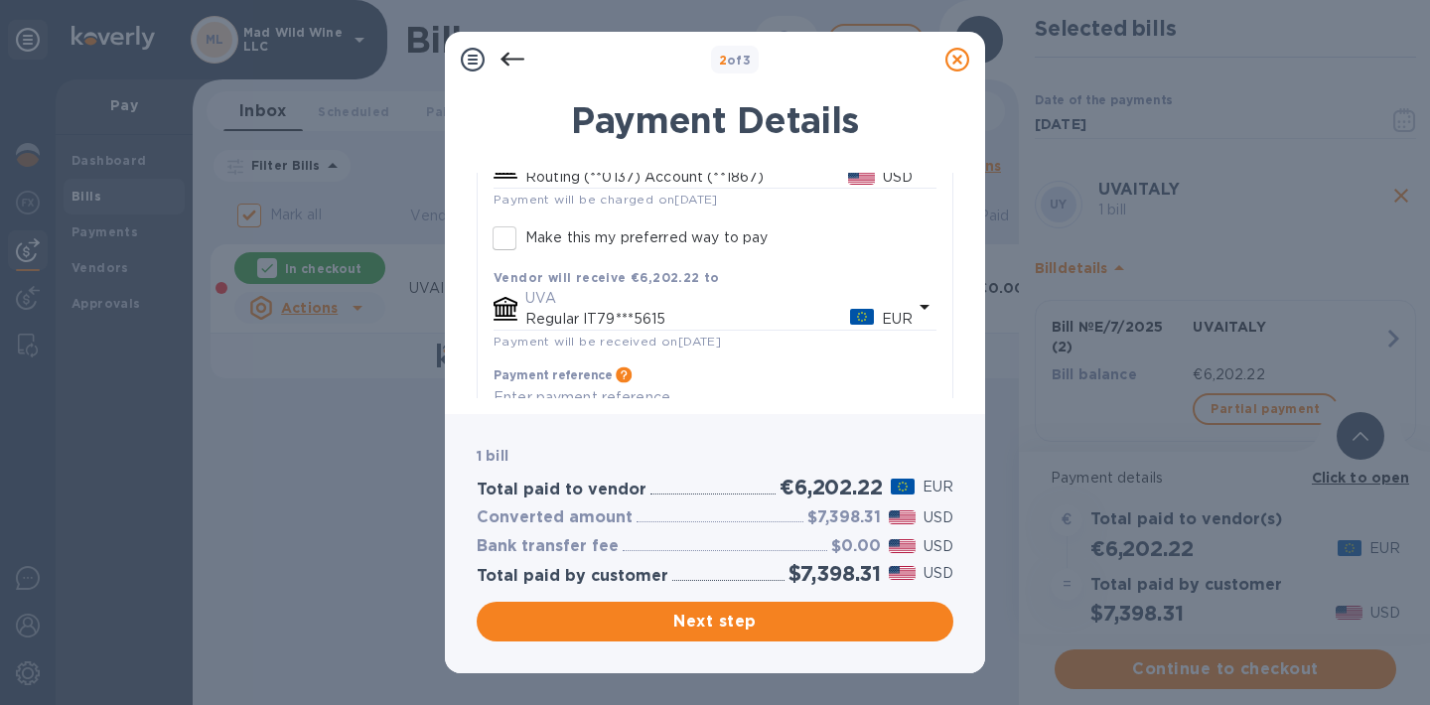
scroll to position [259, 0]
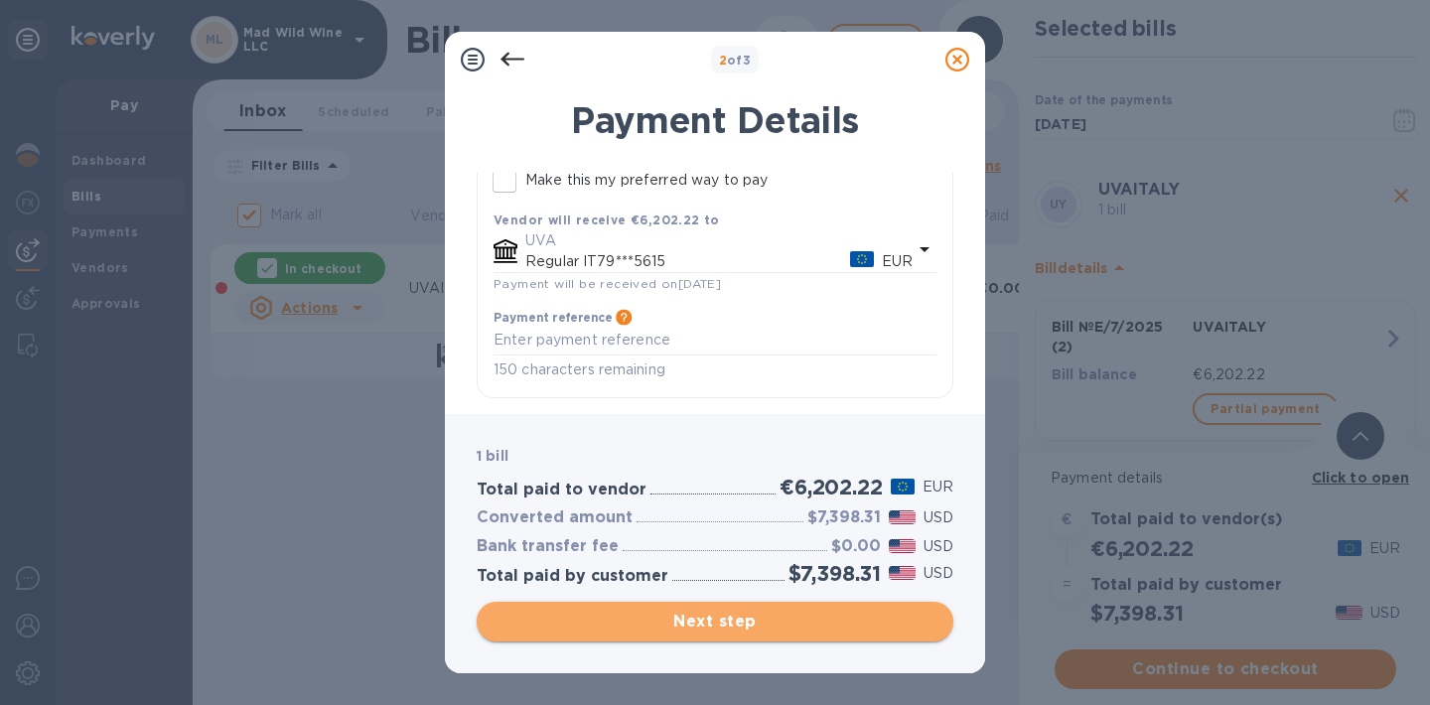
click at [767, 623] on span "Next step" at bounding box center [714, 622] width 445 height 24
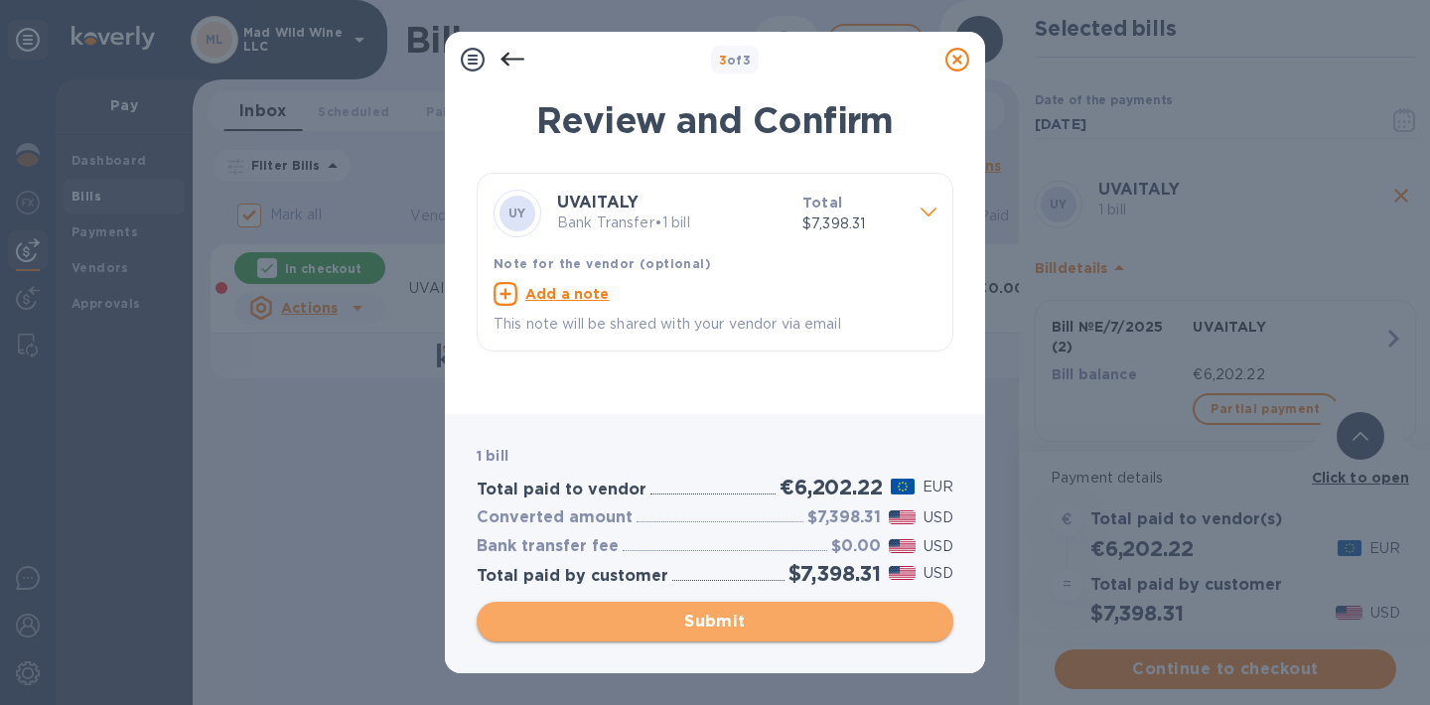
click at [716, 614] on span "Submit" at bounding box center [714, 622] width 445 height 24
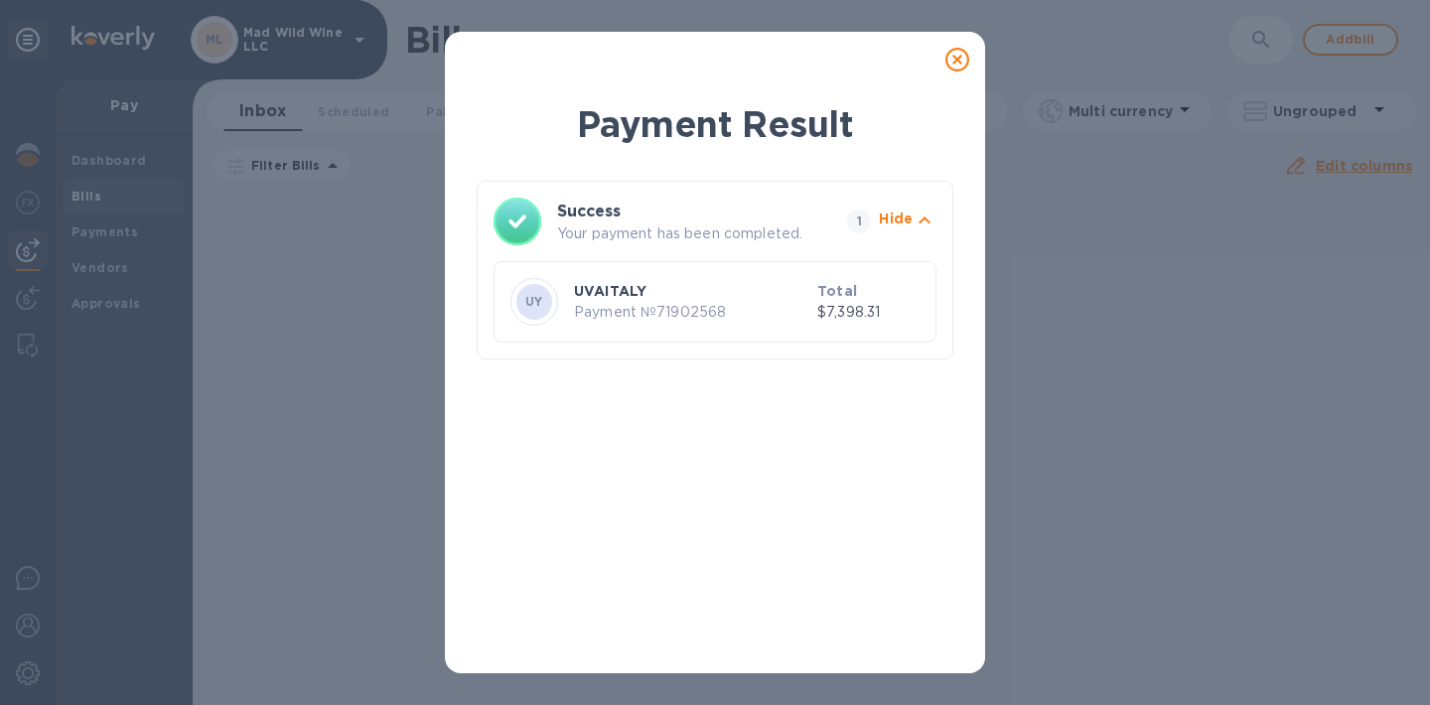
click at [955, 57] on icon at bounding box center [957, 60] width 24 height 24
